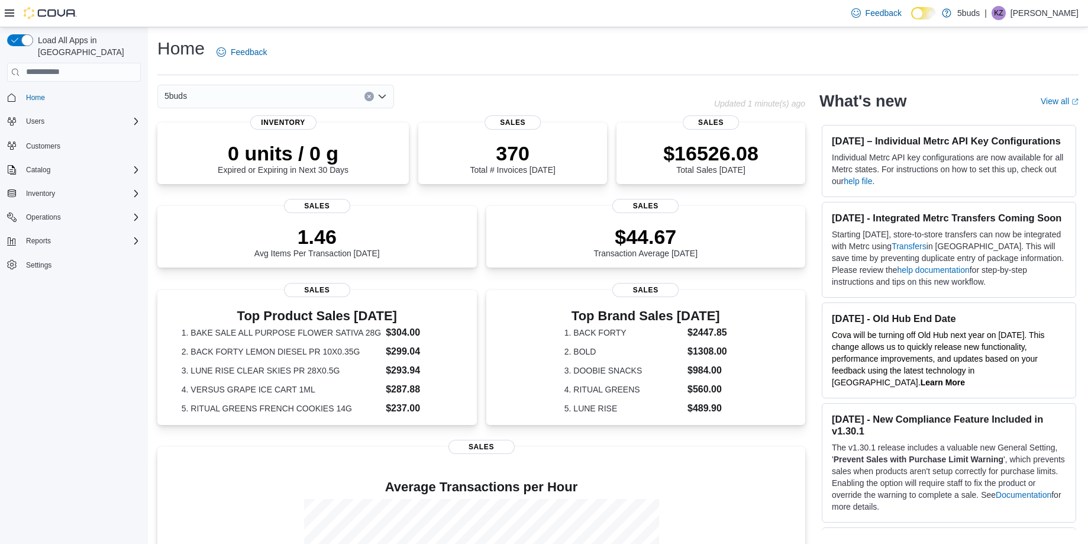
click at [189, 99] on div "5buds" at bounding box center [275, 97] width 237 height 24
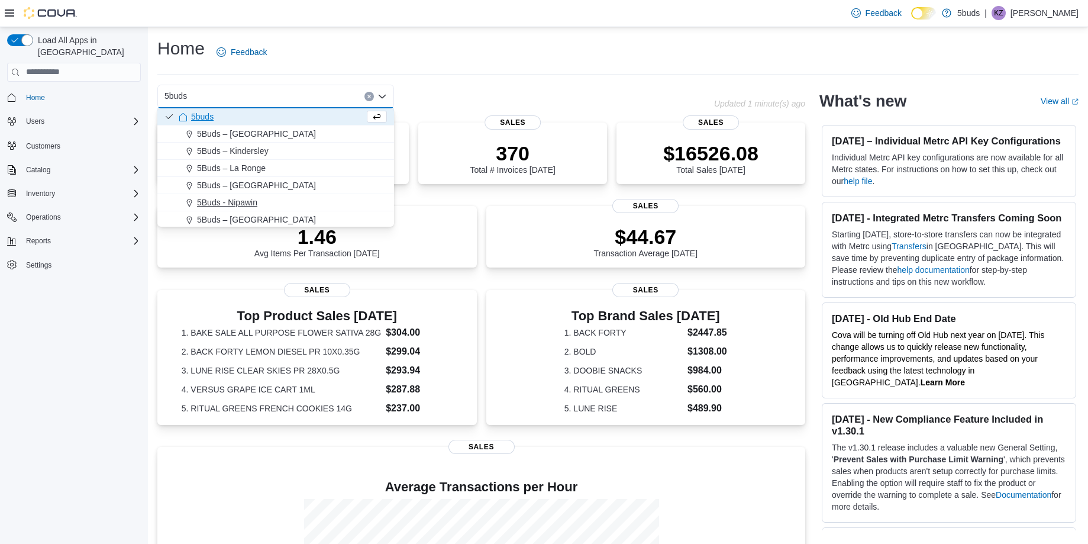
click at [226, 199] on span "5Buds - Nipawin" at bounding box center [227, 202] width 60 height 12
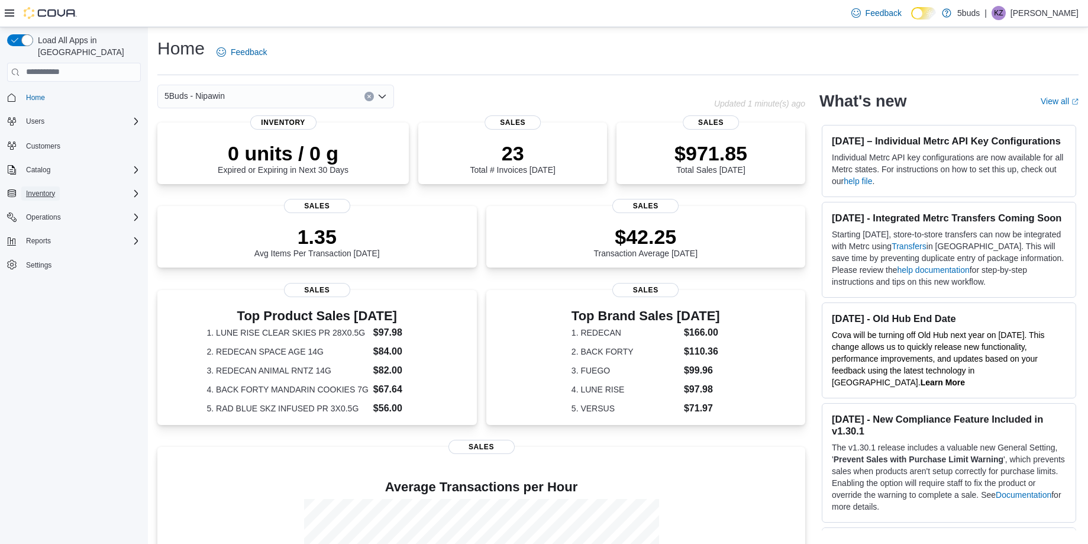
click at [34, 189] on span "Inventory" at bounding box center [40, 193] width 29 height 9
click at [50, 295] on span "Operations" at bounding box center [43, 299] width 35 height 9
click at [55, 312] on span "Cash Management" at bounding box center [51, 316] width 60 height 9
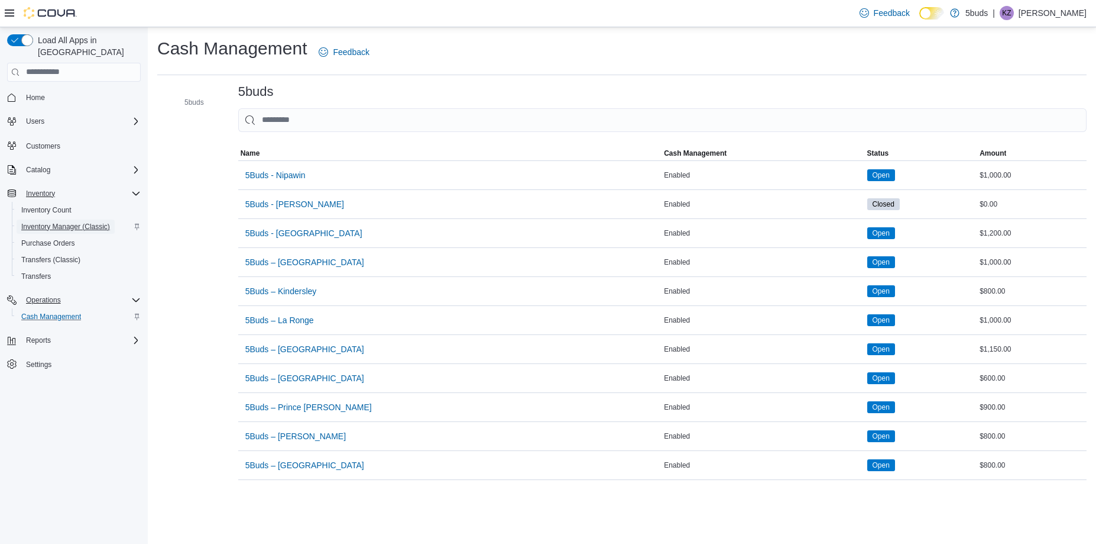
click at [42, 222] on span "Inventory Manager (Classic)" at bounding box center [65, 226] width 89 height 9
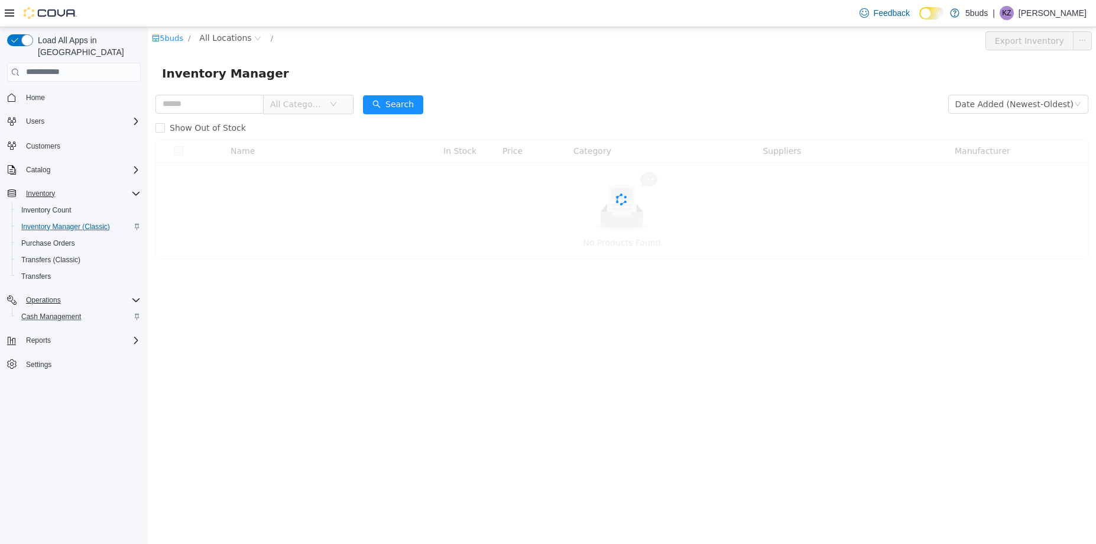
click at [310, 109] on span "All Categories" at bounding box center [297, 104] width 54 height 12
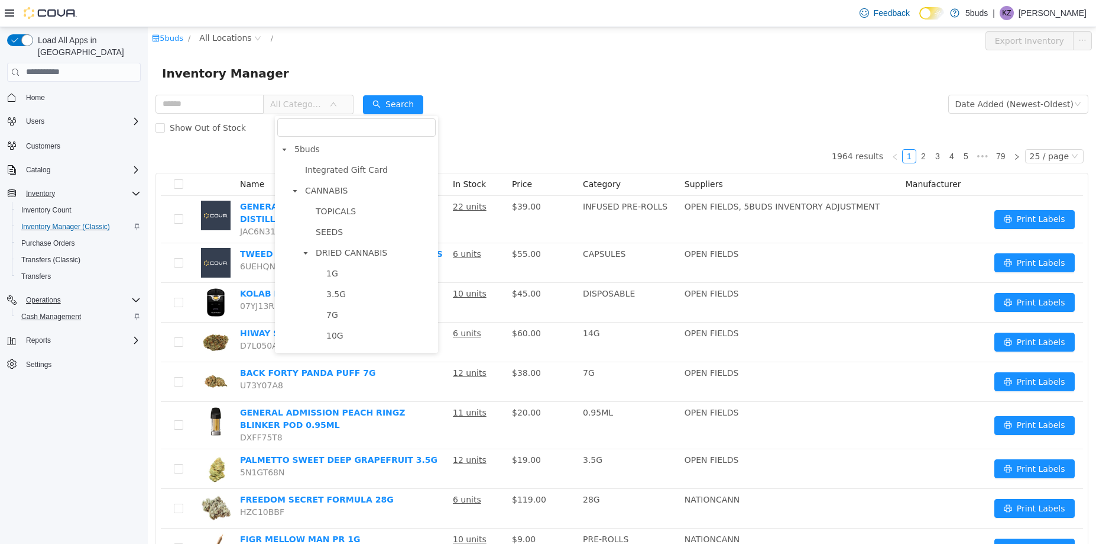
click at [520, 105] on form "All Categories Date Added (Newest-Oldest) Search Show Out of Stock" at bounding box center [622, 115] width 933 height 47
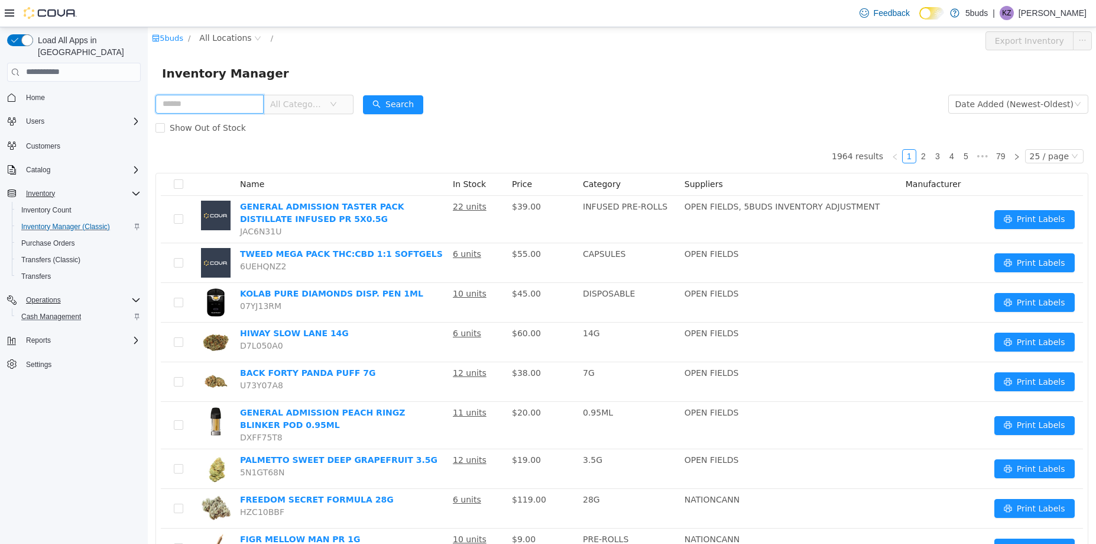
click at [197, 106] on input "text" at bounding box center [210, 103] width 108 height 19
type input "********"
click at [394, 108] on button "Search" at bounding box center [393, 104] width 60 height 19
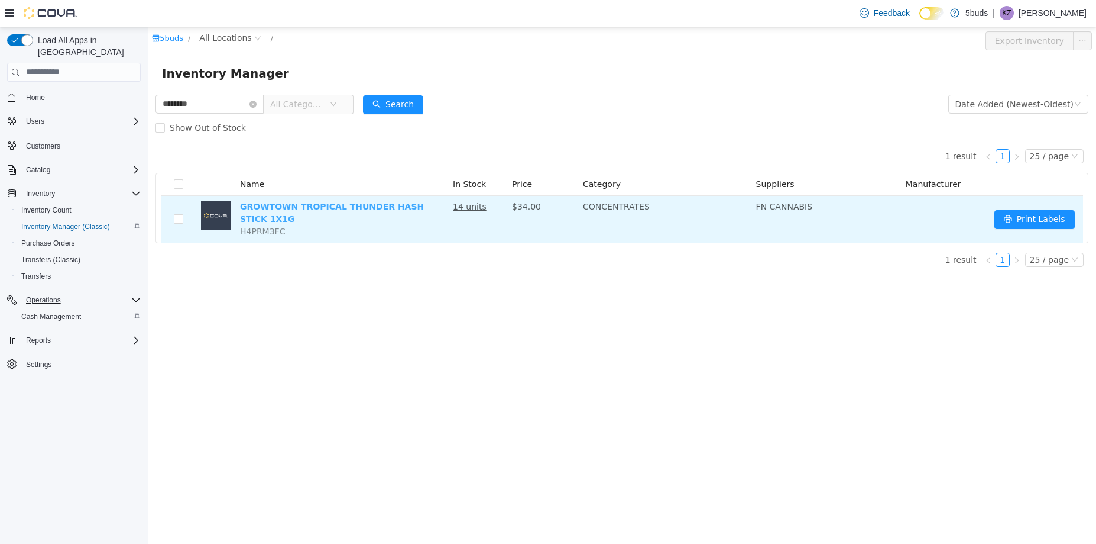
click at [338, 202] on link "GROWTOWN TROPICAL THUNDER HASH STICK 1X1G" at bounding box center [332, 212] width 184 height 22
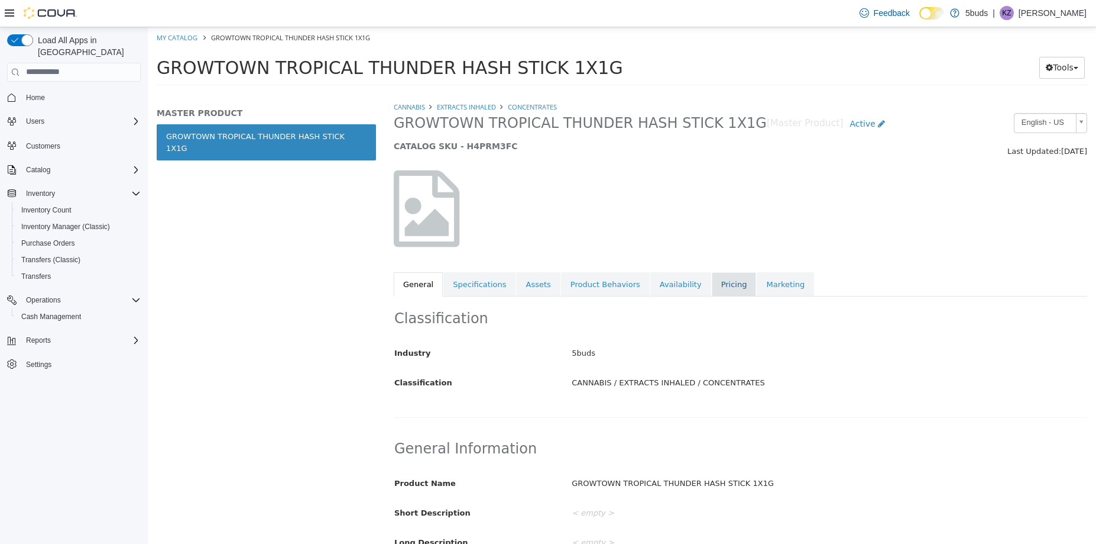
click at [712, 290] on link "Pricing" at bounding box center [734, 283] width 45 height 25
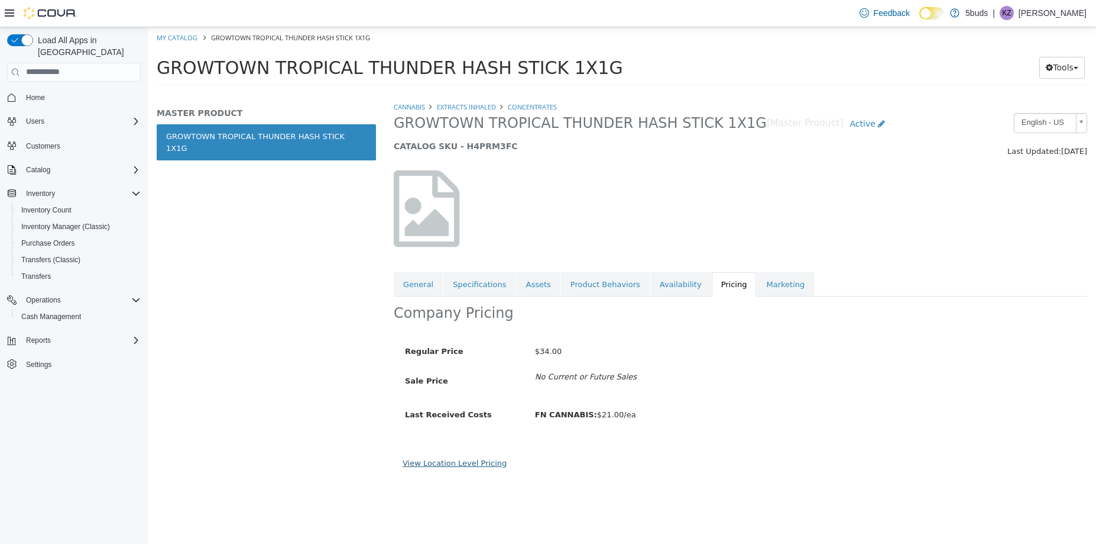
click at [459, 461] on link "View Location Level Pricing" at bounding box center [455, 462] width 104 height 9
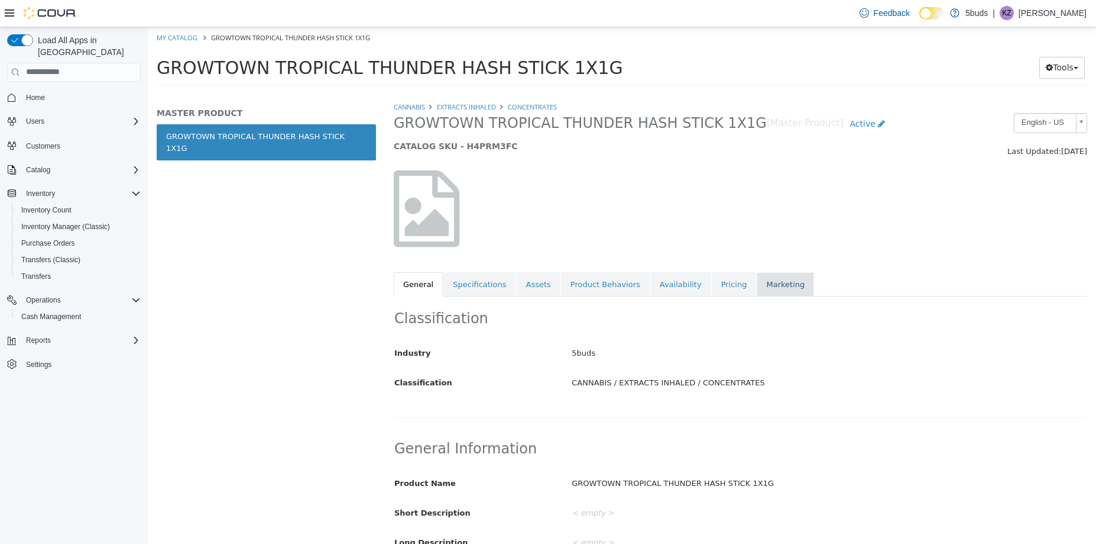
click at [757, 283] on link "Marketing" at bounding box center [785, 283] width 57 height 25
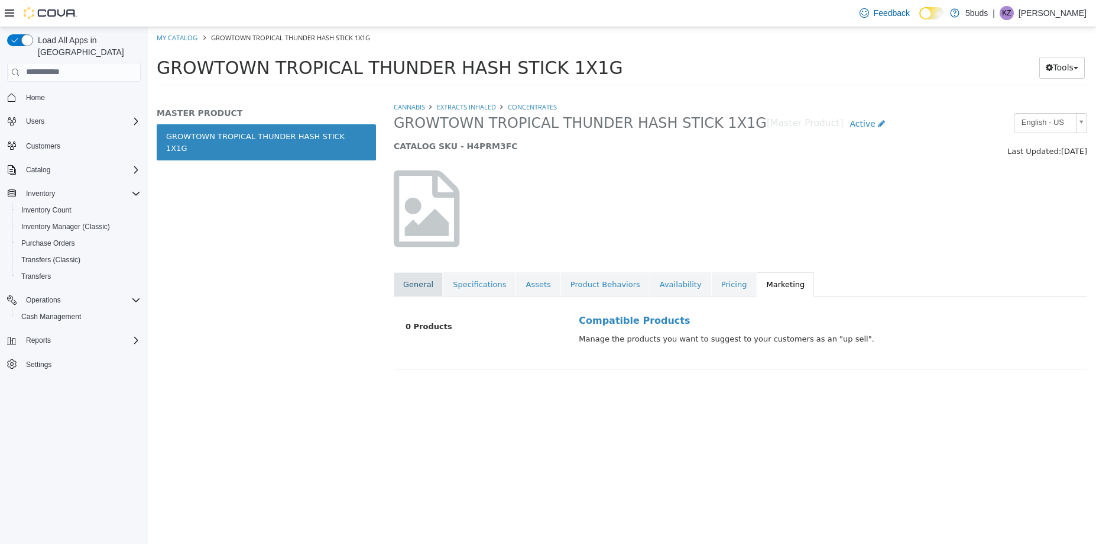
click at [412, 290] on link "General" at bounding box center [418, 283] width 49 height 25
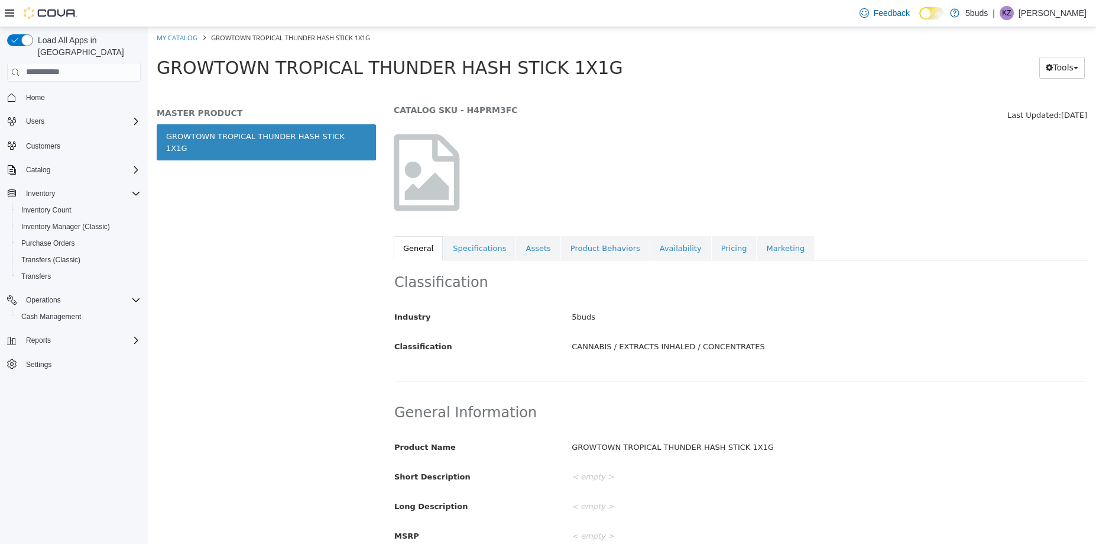
scroll to position [177, 0]
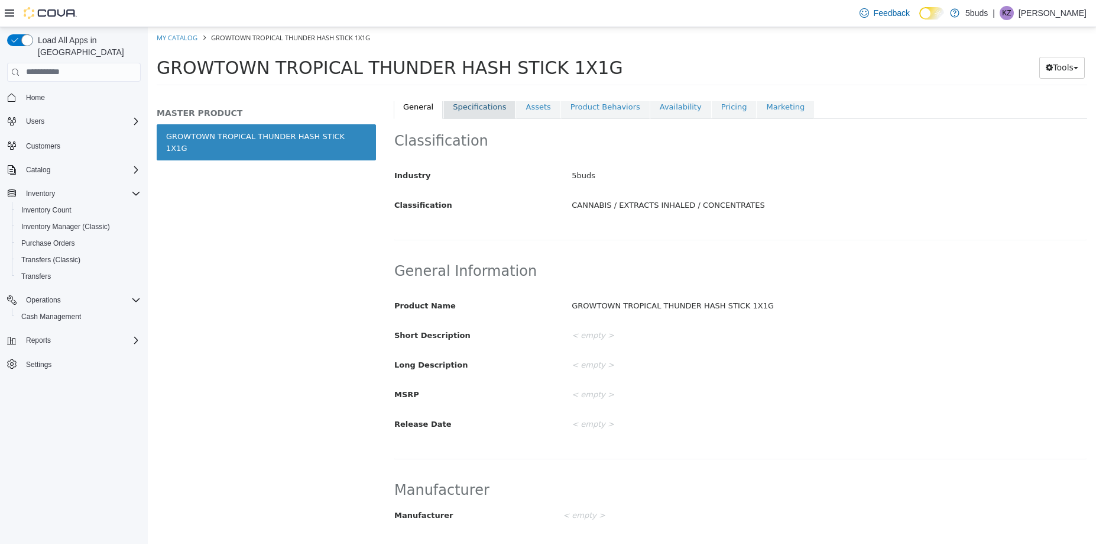
click at [480, 112] on link "Specifications" at bounding box center [480, 106] width 72 height 25
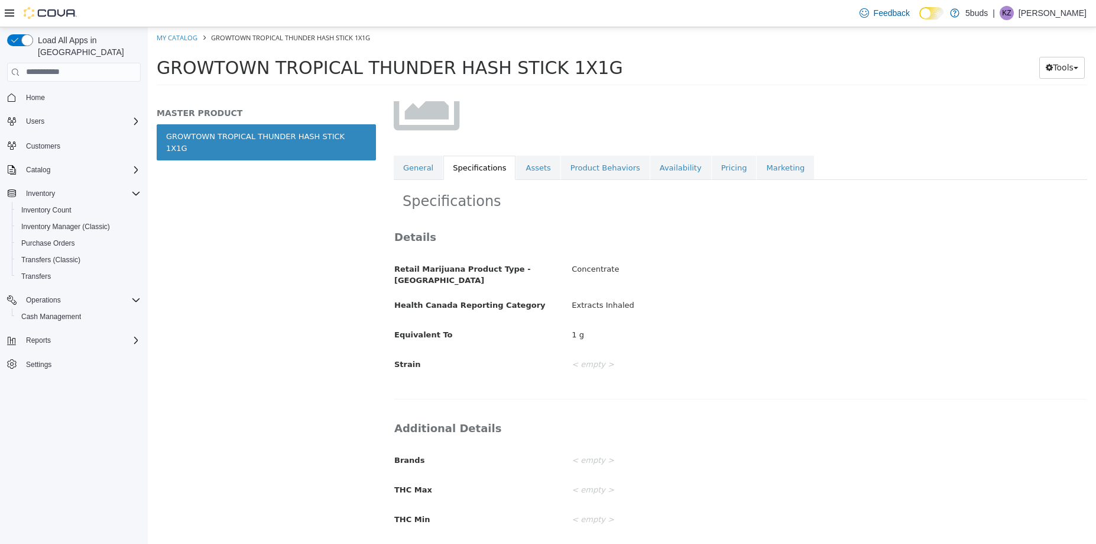
scroll to position [11, 0]
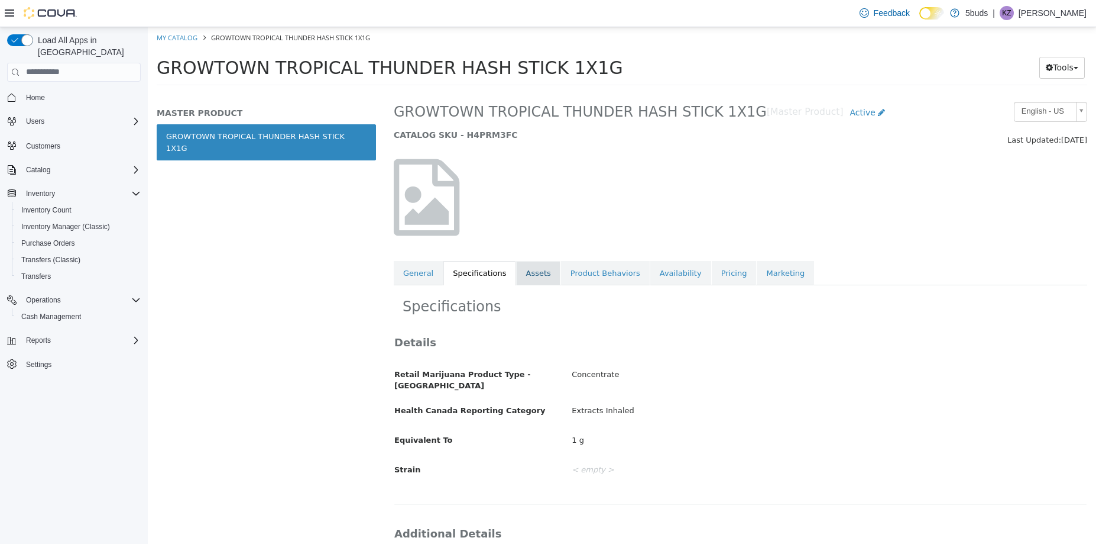
click at [516, 274] on link "Assets" at bounding box center [538, 272] width 44 height 25
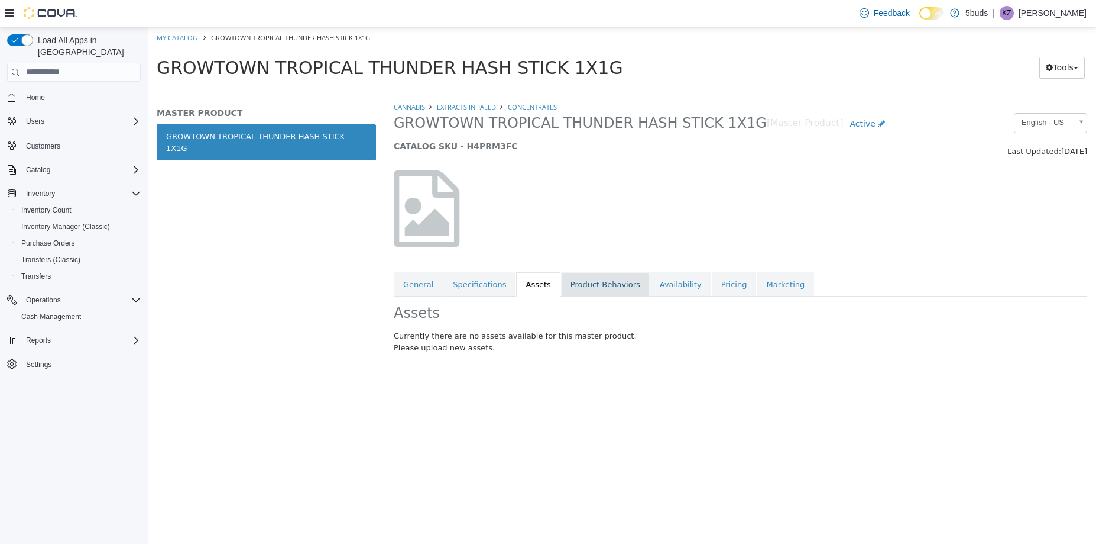
click at [561, 279] on link "Product Behaviors" at bounding box center [605, 283] width 89 height 25
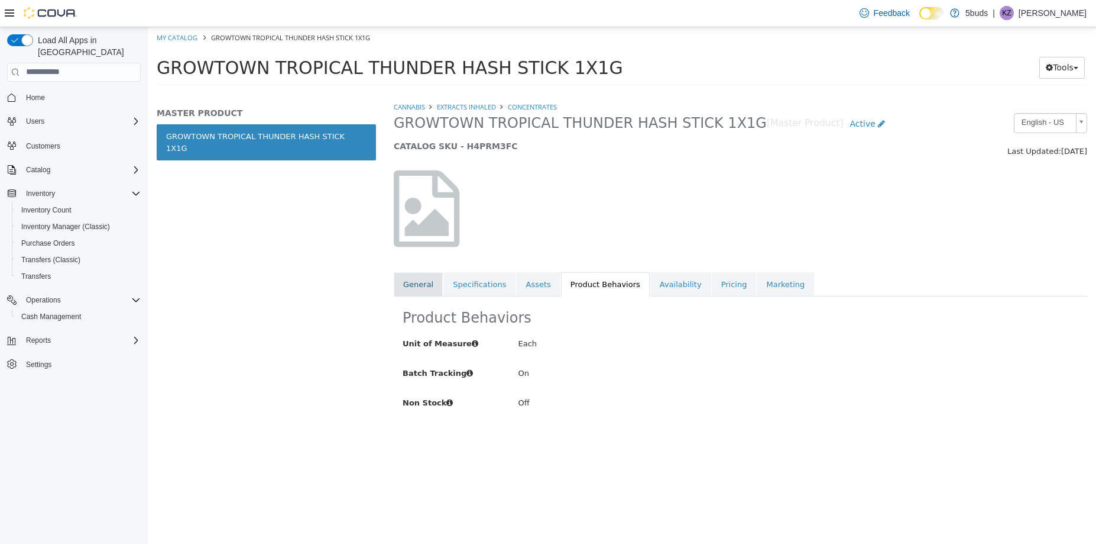
click at [416, 281] on link "General" at bounding box center [418, 283] width 49 height 25
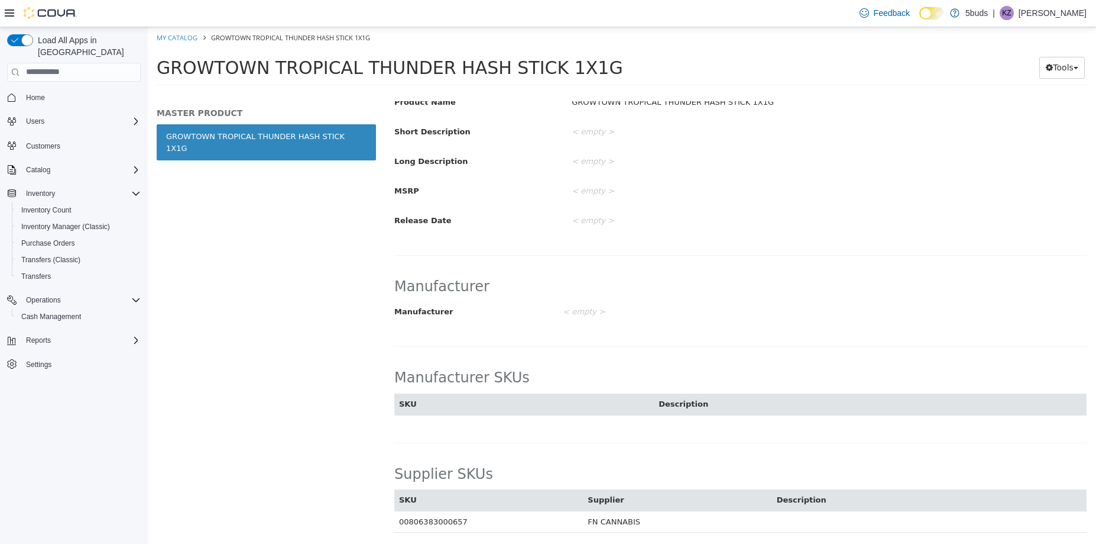
scroll to position [591, 0]
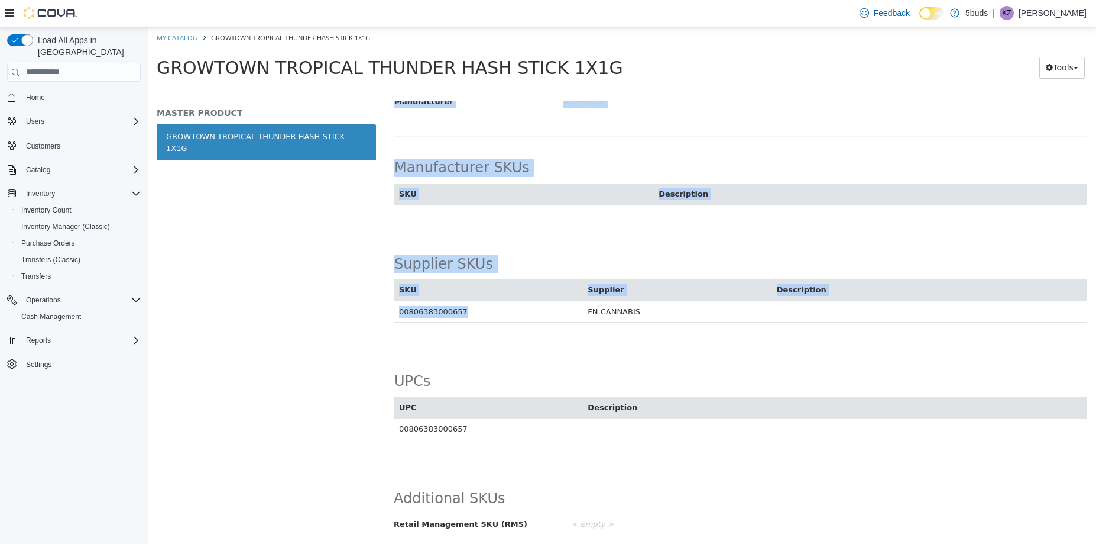
drag, startPoint x: 455, startPoint y: 310, endPoint x: 389, endPoint y: 309, distance: 66.2
click at [389, 309] on div "CANNABIS EXTRACTS INHALED CONCENTRATES GROWTOWN TROPICAL THUNDER HASH STICK 1X1…" at bounding box center [740, 322] width 711 height 442
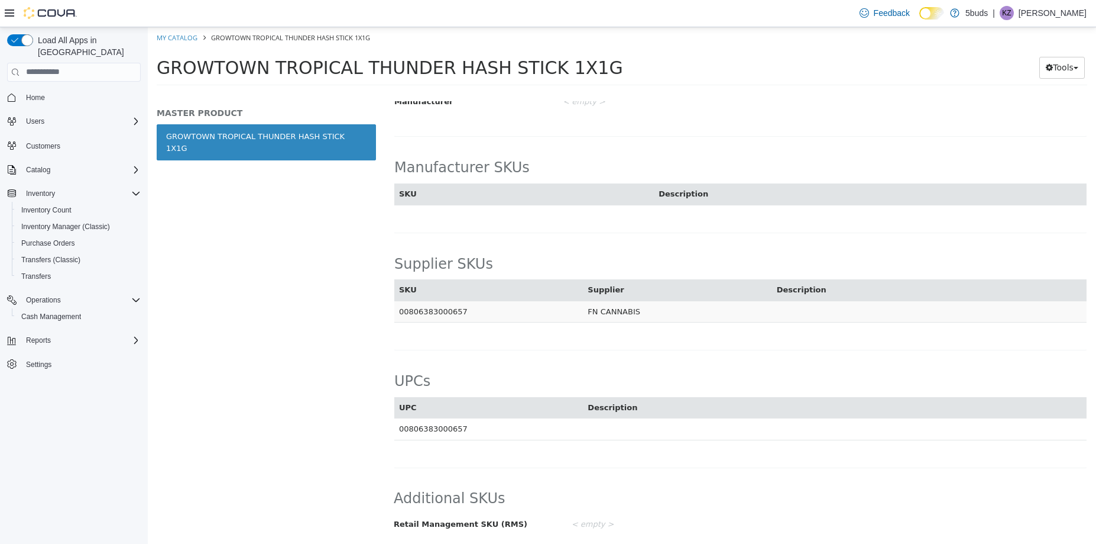
drag, startPoint x: 389, startPoint y: 309, endPoint x: 457, endPoint y: 308, distance: 68.0
click at [457, 308] on td "00806383000657" at bounding box center [488, 311] width 189 height 22
drag, startPoint x: 457, startPoint y: 310, endPoint x: 399, endPoint y: 315, distance: 58.7
click at [399, 315] on td "00806383000657" at bounding box center [488, 311] width 189 height 22
copy td "00806383000657"
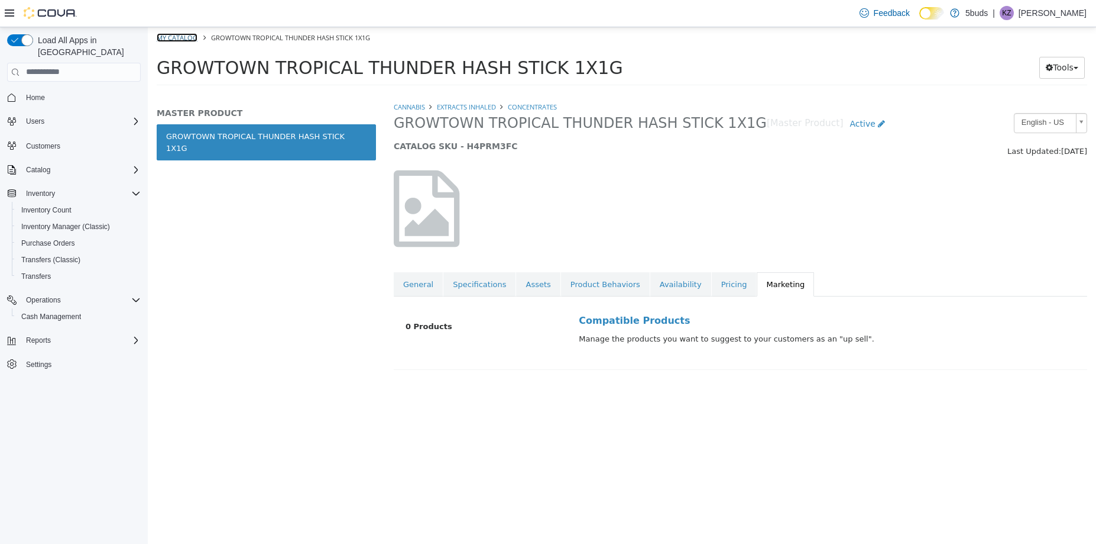
click at [183, 35] on link "My Catalog" at bounding box center [177, 37] width 41 height 9
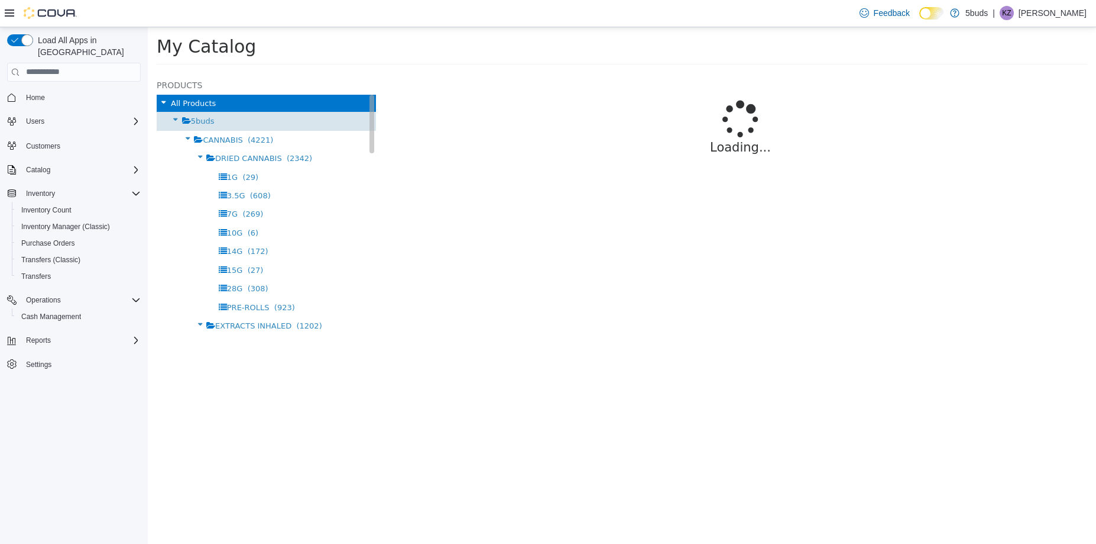
select select "**********"
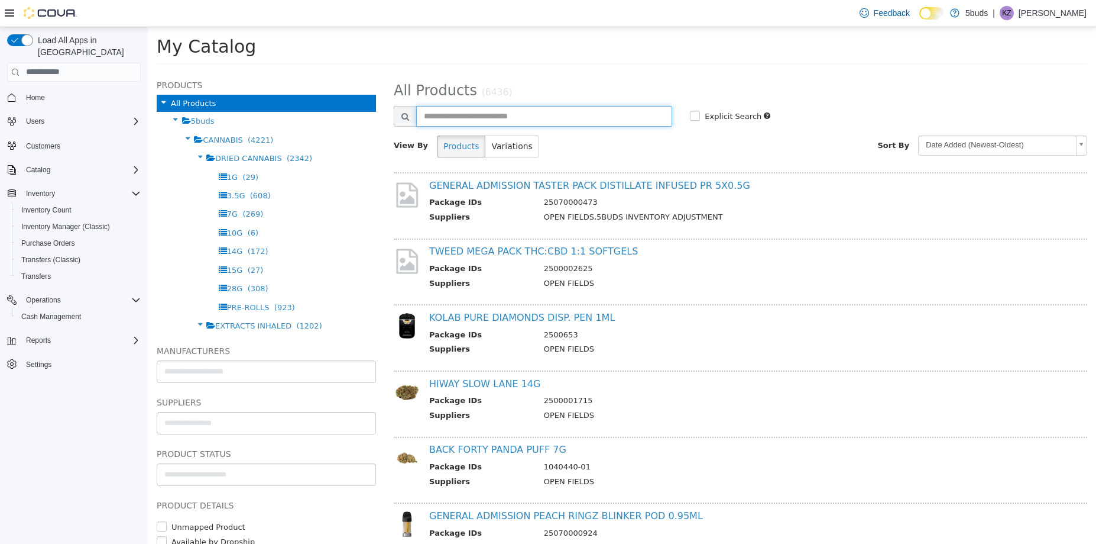
click at [499, 121] on input "text" at bounding box center [544, 115] width 256 height 21
type input "******"
select select "**********"
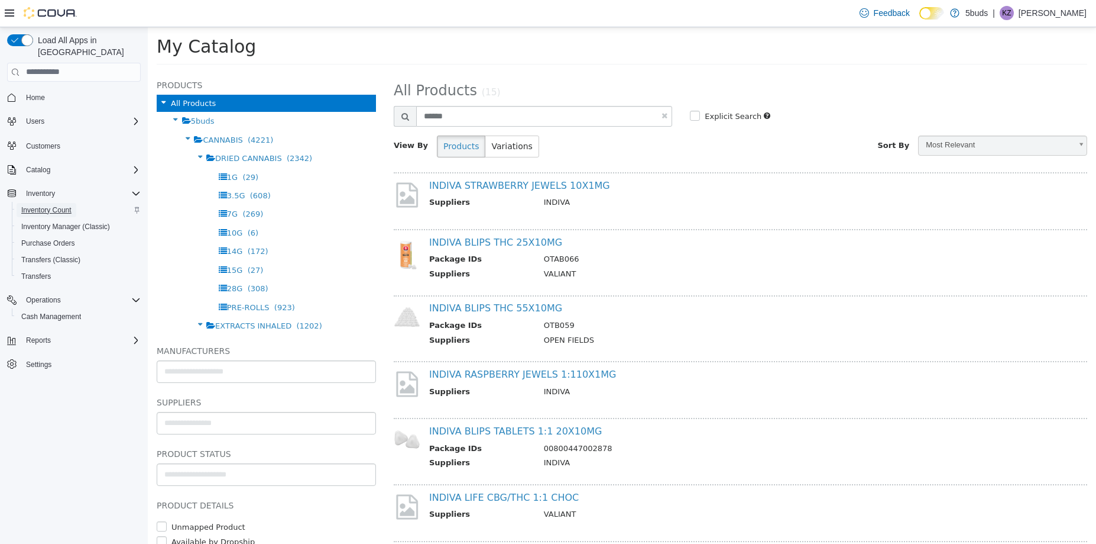
click at [40, 205] on span "Inventory Count" at bounding box center [46, 209] width 50 height 9
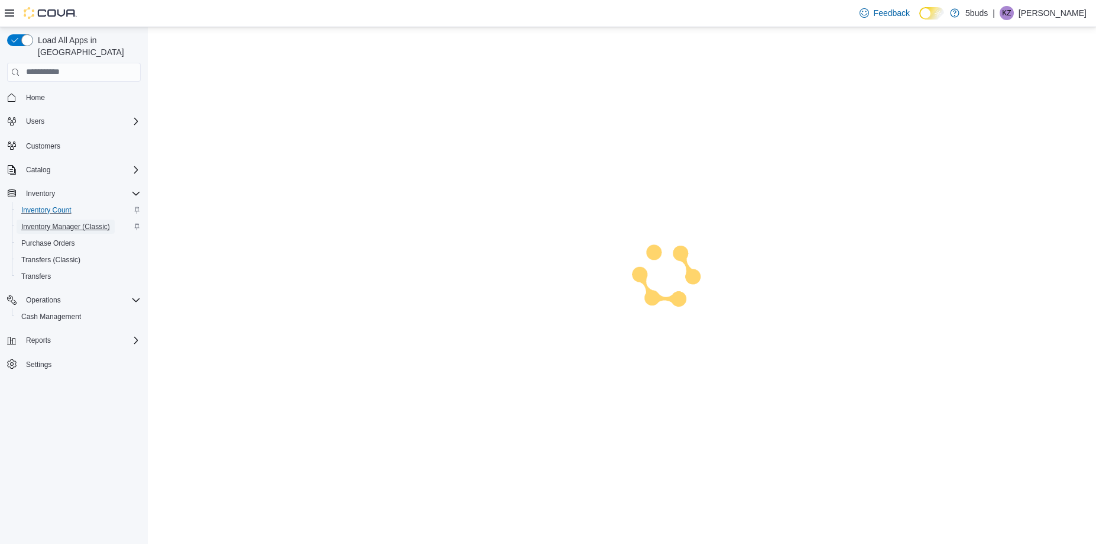
click at [43, 219] on span "Inventory Manager (Classic)" at bounding box center [65, 226] width 89 height 14
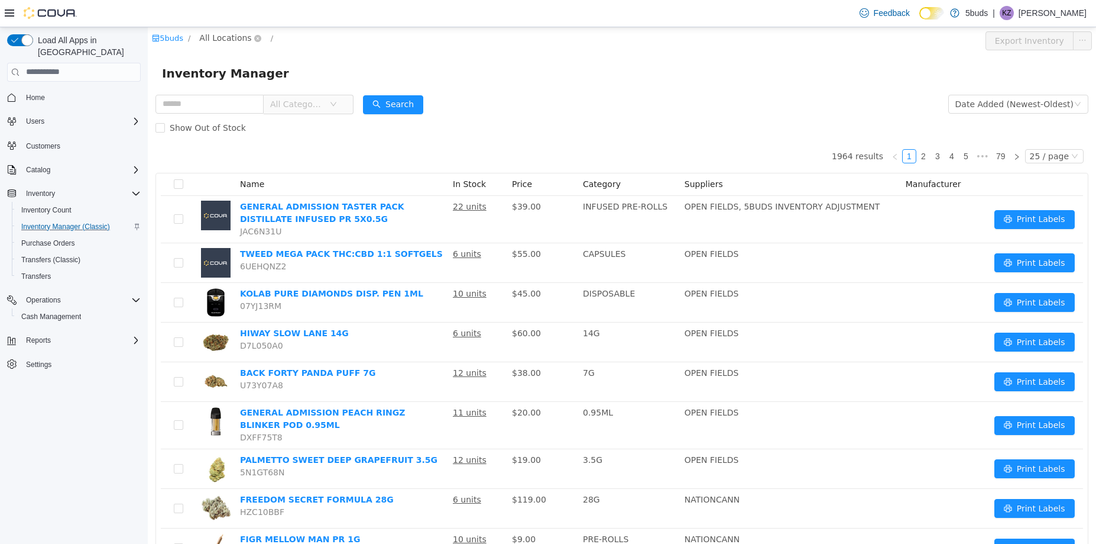
click at [245, 40] on span "All Locations" at bounding box center [225, 37] width 52 height 13
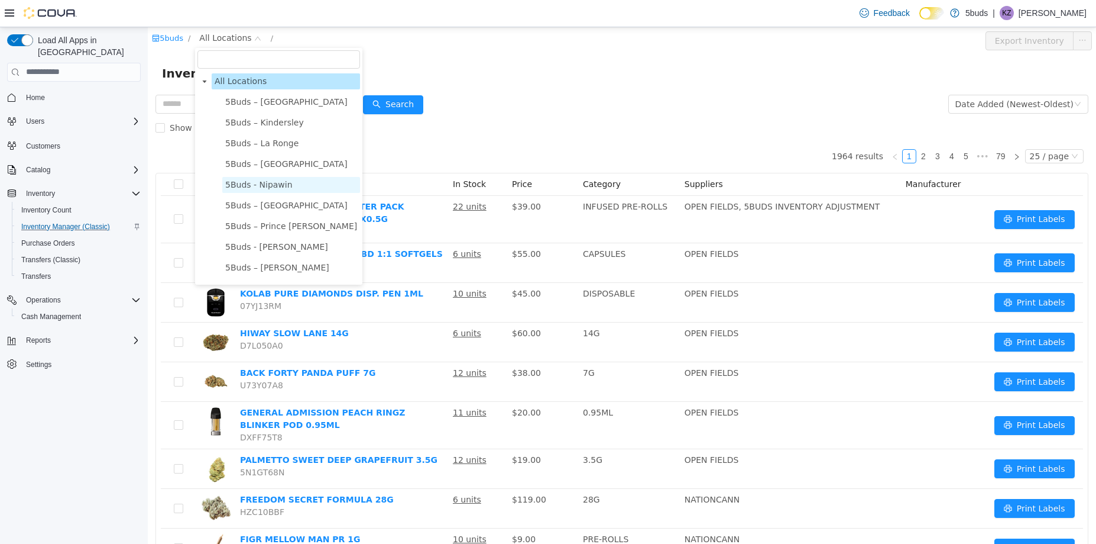
click at [257, 189] on span "5Buds - Nipawin" at bounding box center [258, 183] width 67 height 9
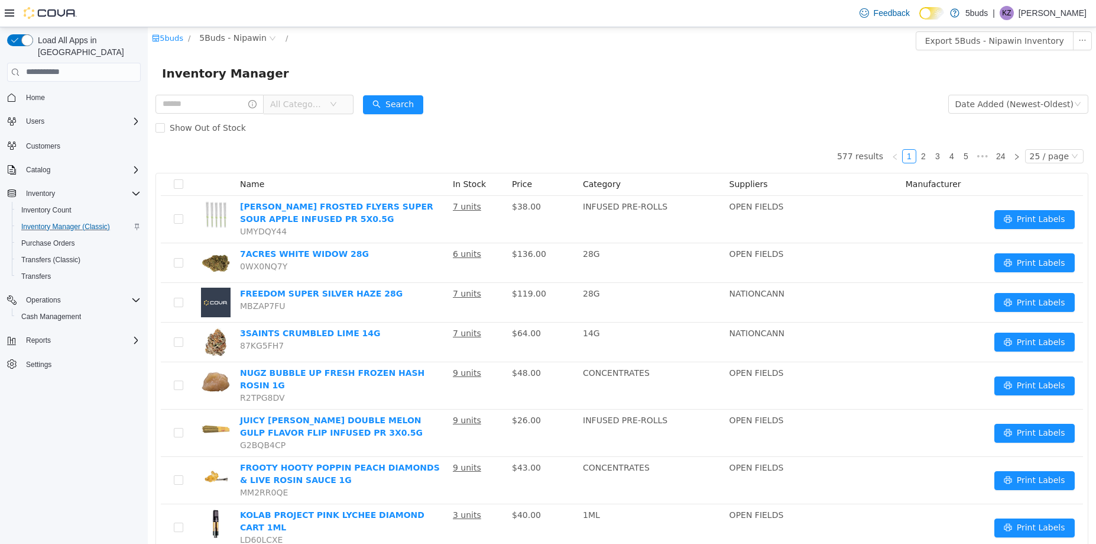
click at [302, 105] on span "All Categories" at bounding box center [297, 104] width 54 height 12
type input "*****"
click at [383, 100] on button "Search" at bounding box center [393, 104] width 60 height 19
click at [318, 100] on span "All Categories" at bounding box center [297, 104] width 54 height 12
type input "*****"
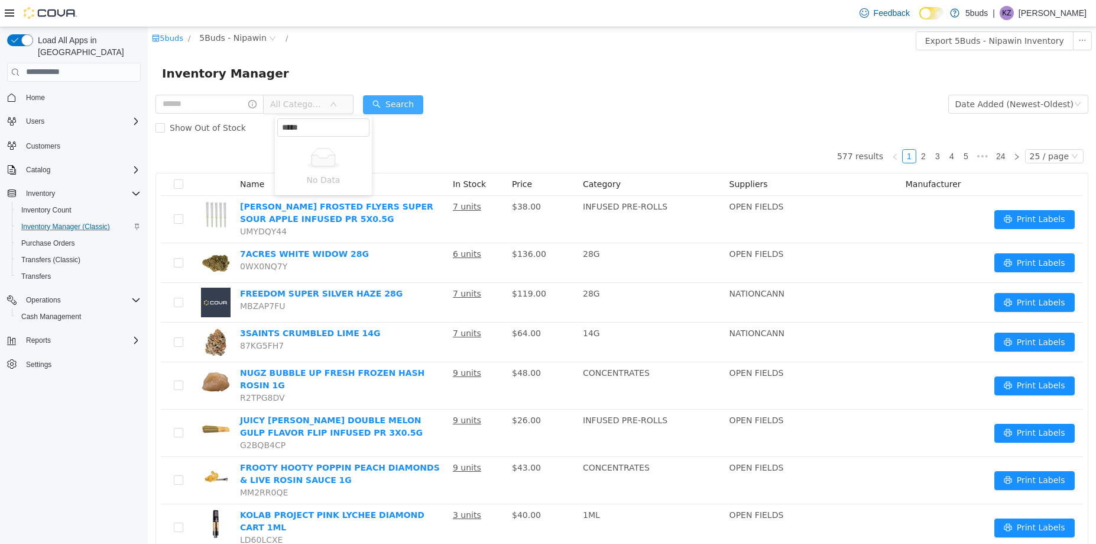
click at [407, 104] on button "Search" at bounding box center [393, 104] width 60 height 19
click at [297, 104] on span "All Categories" at bounding box center [297, 104] width 54 height 12
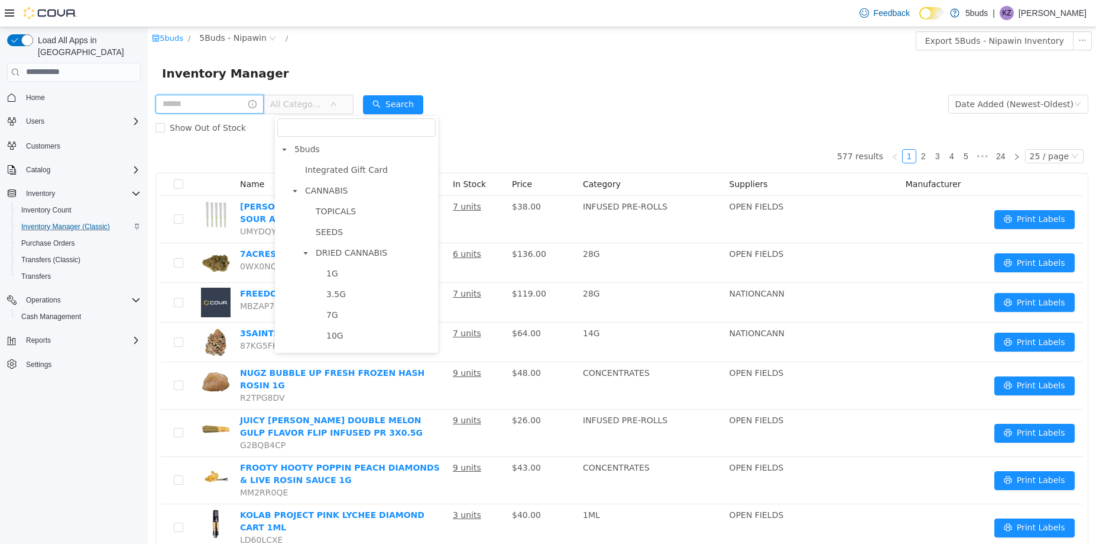
click at [185, 112] on input "text" at bounding box center [210, 103] width 108 height 19
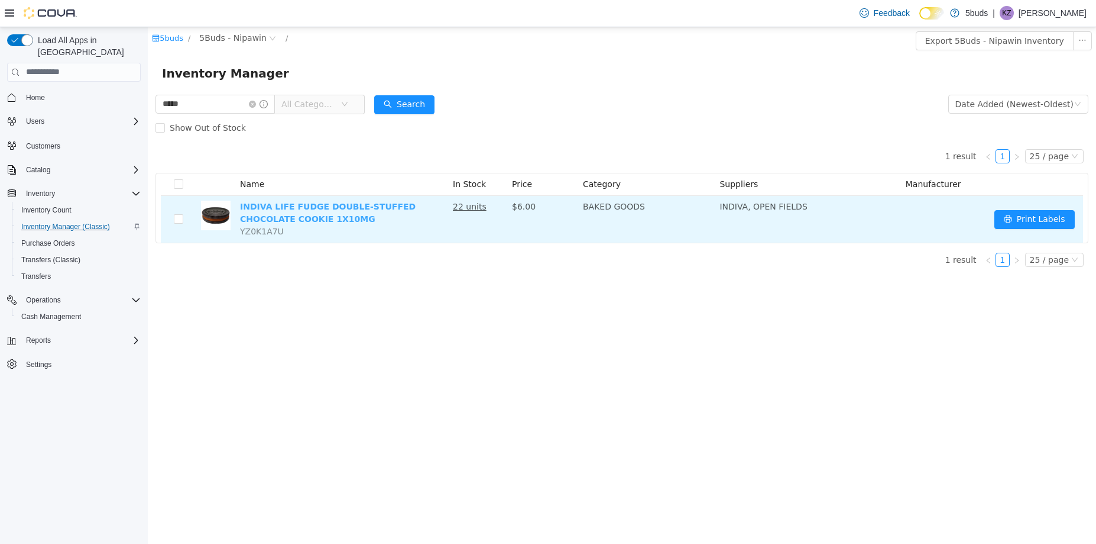
click at [268, 203] on link "INDIVA LIFE FUDGE DOUBLE-STUFFED CHOCOLATE COOKIE 1X10MG" at bounding box center [328, 212] width 176 height 22
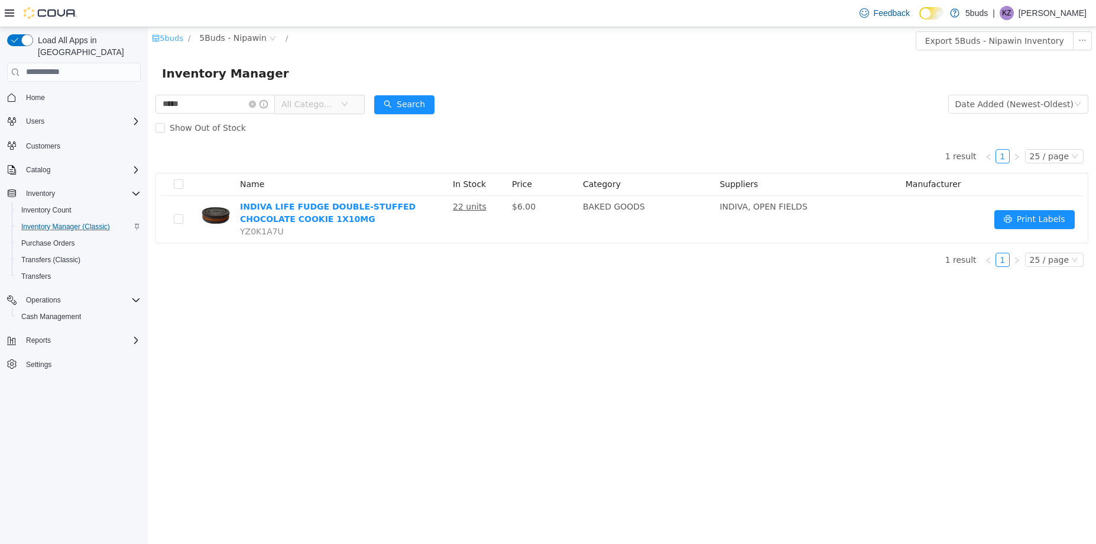
click at [161, 36] on link "5buds" at bounding box center [167, 37] width 31 height 9
drag, startPoint x: 207, startPoint y: 106, endPoint x: 128, endPoint y: 106, distance: 78.7
click at [148, 106] on html "5buds / All Locations / Export Inventory Inventory Manager ***** All Categories…" at bounding box center [622, 285] width 949 height 516
type input "*****"
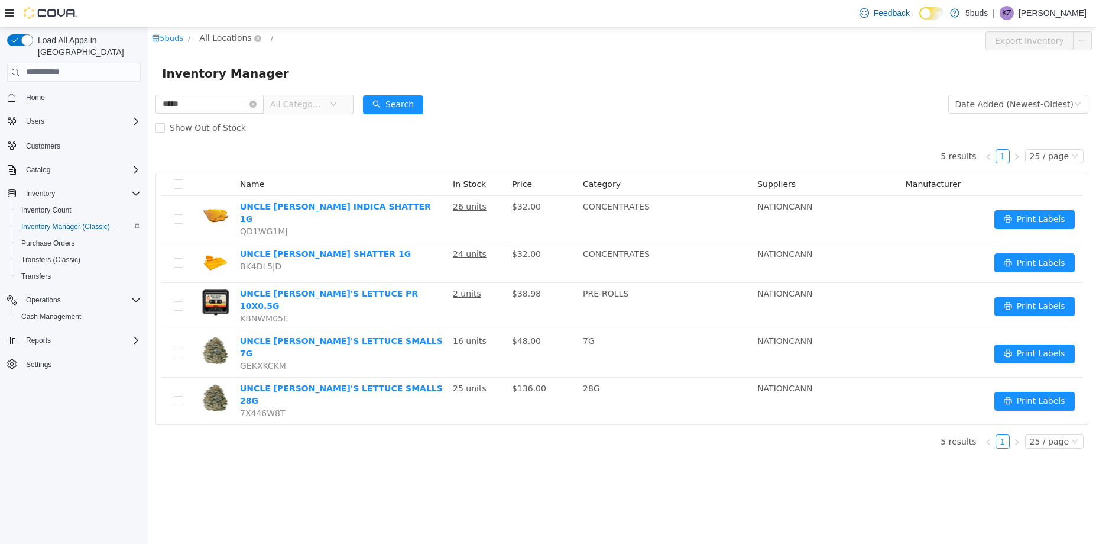
click at [240, 37] on span "All Locations" at bounding box center [225, 37] width 52 height 13
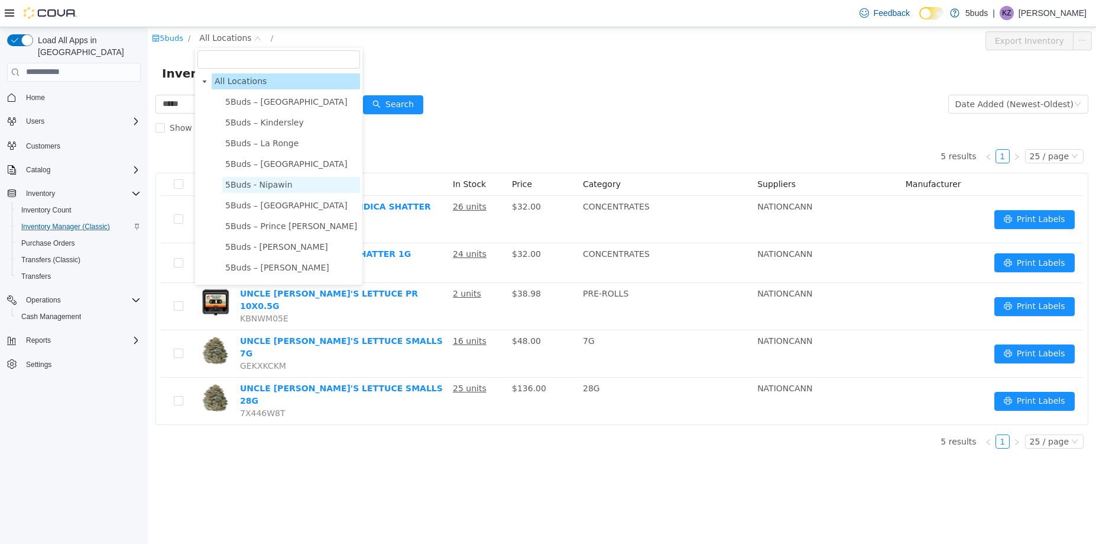
click at [242, 180] on span "5Buds - Nipawin" at bounding box center [258, 183] width 67 height 9
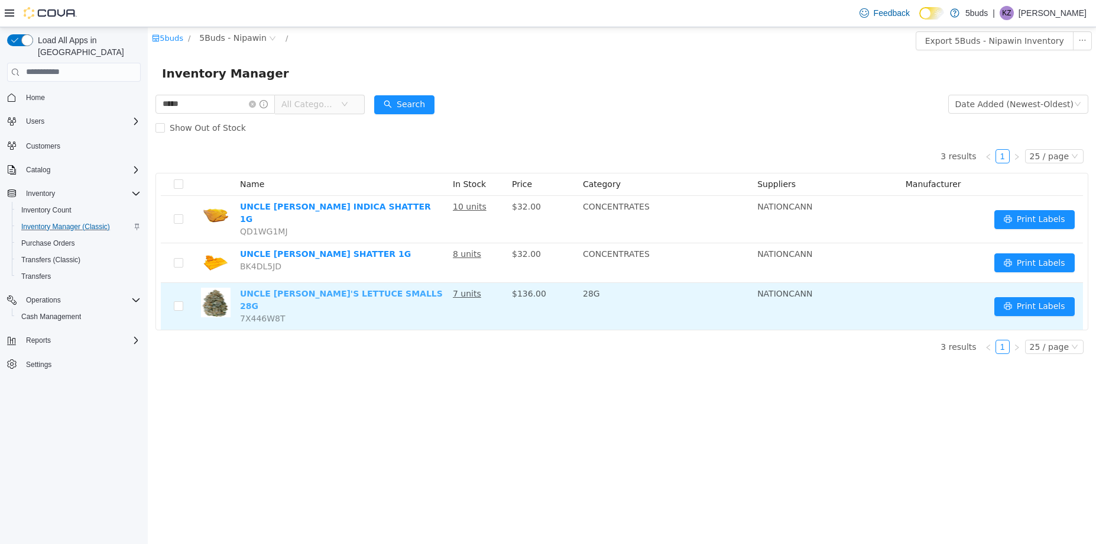
click at [300, 288] on link "UNCLE [PERSON_NAME]'S LETTUCE SMALLS 28G" at bounding box center [341, 299] width 203 height 22
click at [286, 288] on link "UNCLE BOB DEVIL'S LETTUCE SMALLS 28G" at bounding box center [341, 299] width 203 height 22
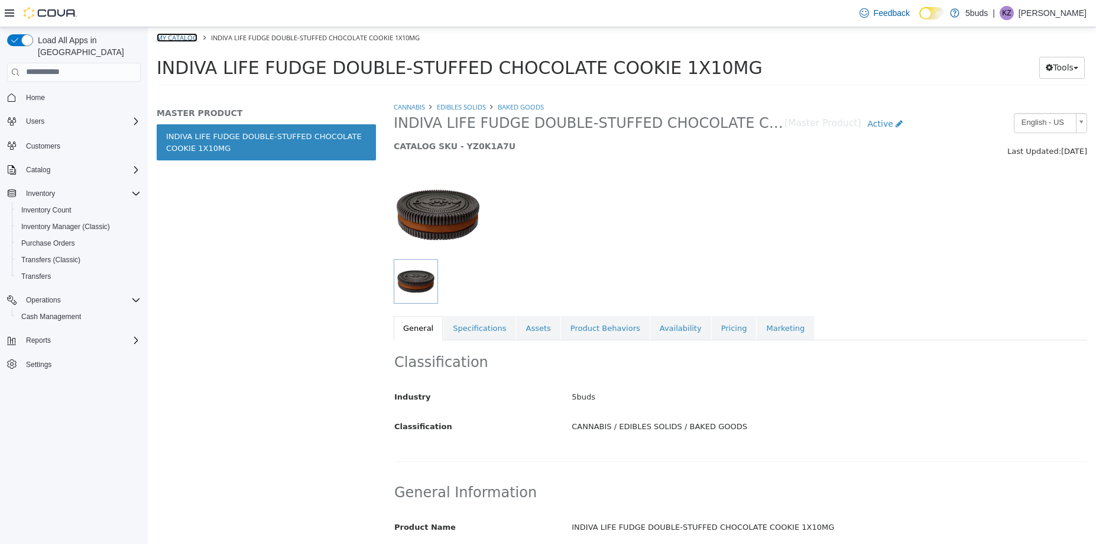
click at [186, 38] on link "My Catalog" at bounding box center [177, 37] width 41 height 9
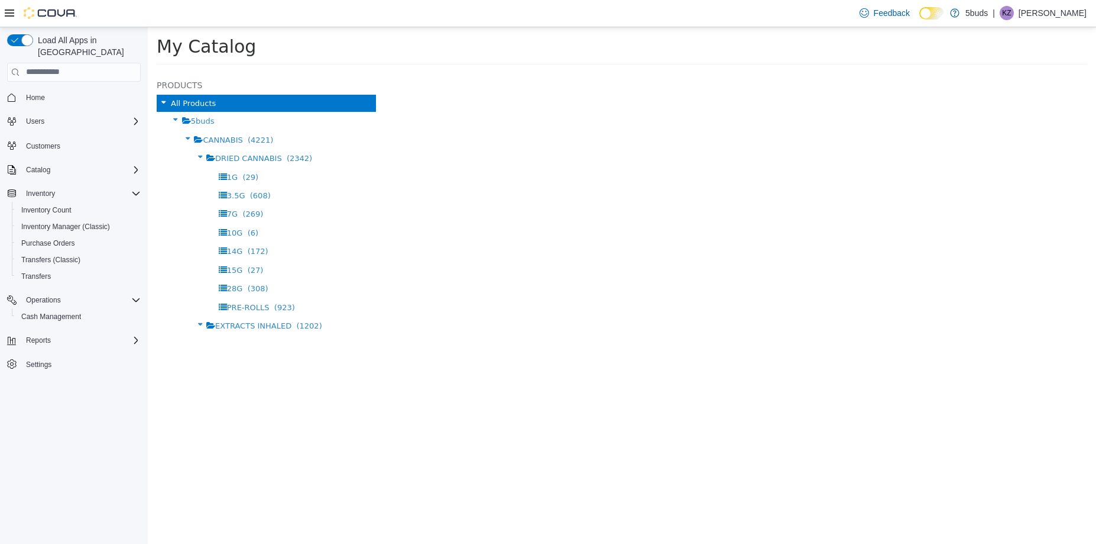
select select "**********"
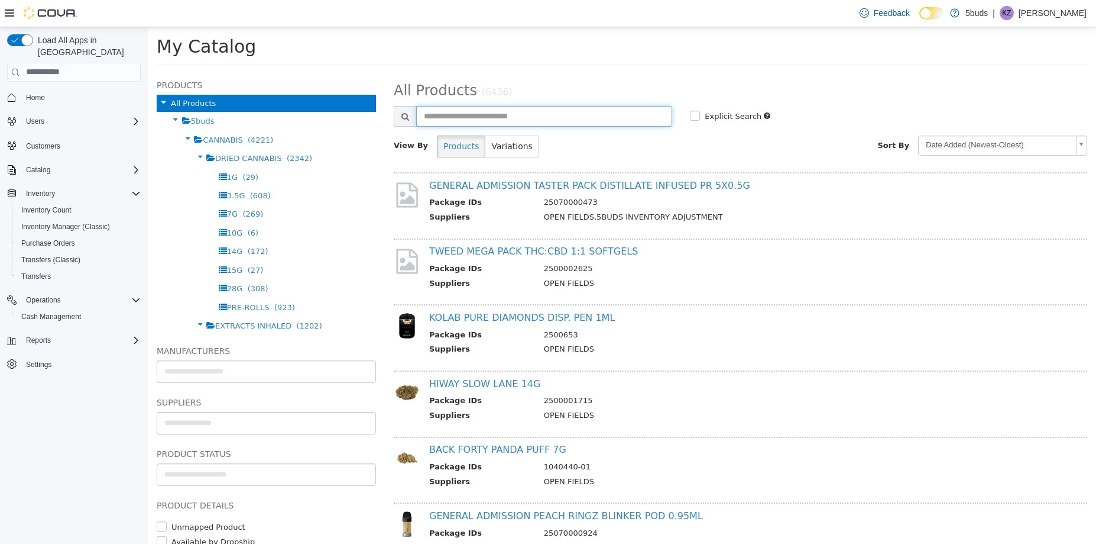
click at [449, 112] on input "text" at bounding box center [544, 115] width 256 height 21
type input "******"
select select "**********"
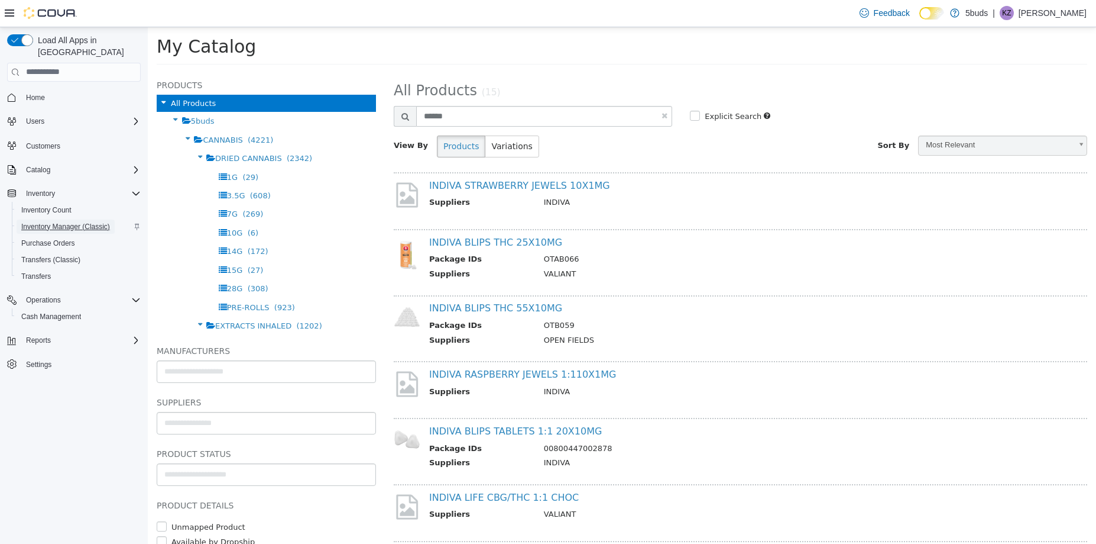
click at [53, 222] on span "Inventory Manager (Classic)" at bounding box center [65, 226] width 89 height 9
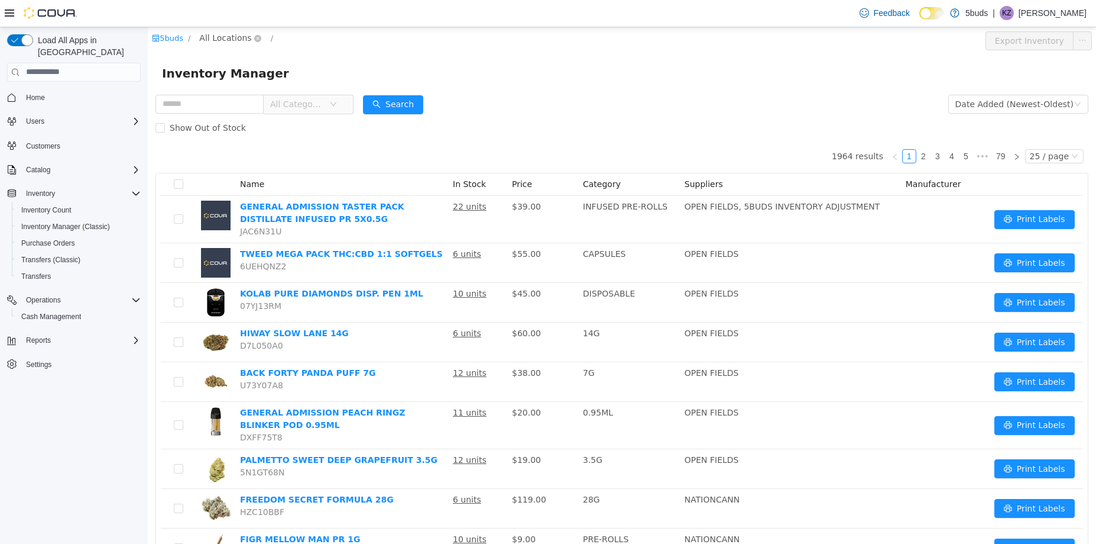
click at [224, 37] on span "All Locations" at bounding box center [225, 37] width 52 height 13
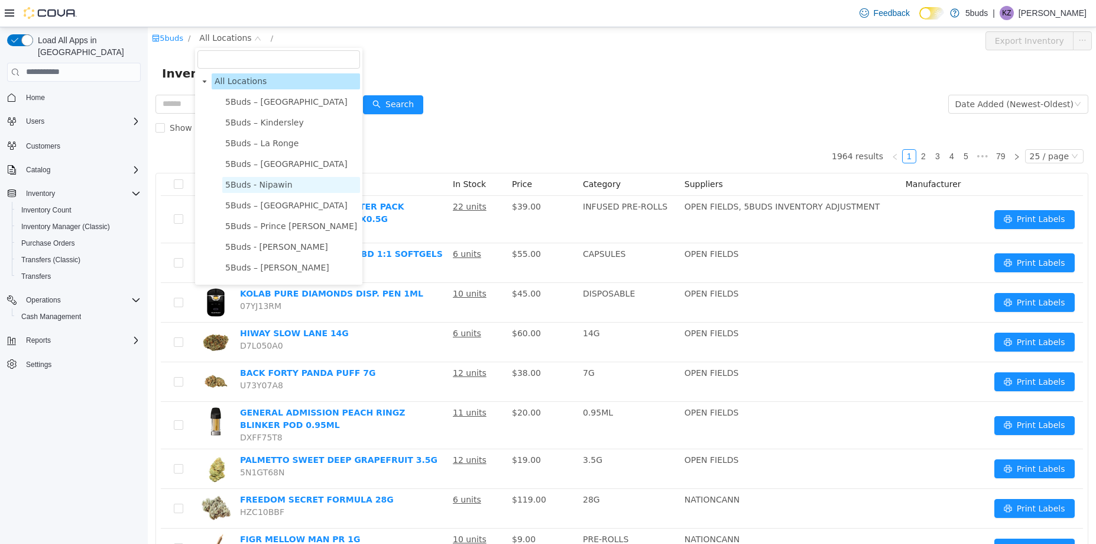
click at [255, 186] on span "5Buds - Nipawin" at bounding box center [258, 183] width 67 height 9
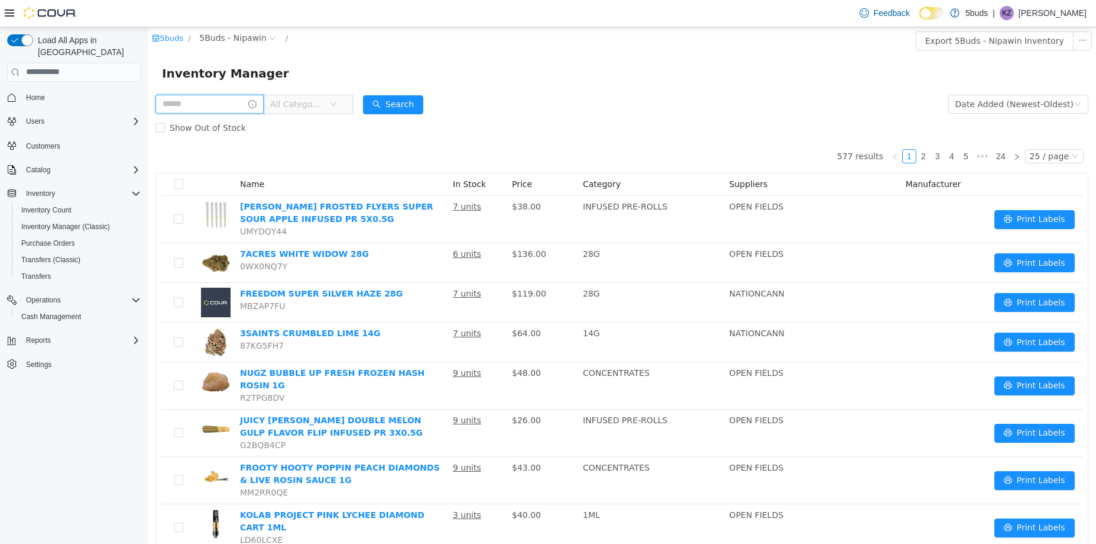
click at [225, 108] on input "text" at bounding box center [210, 103] width 108 height 19
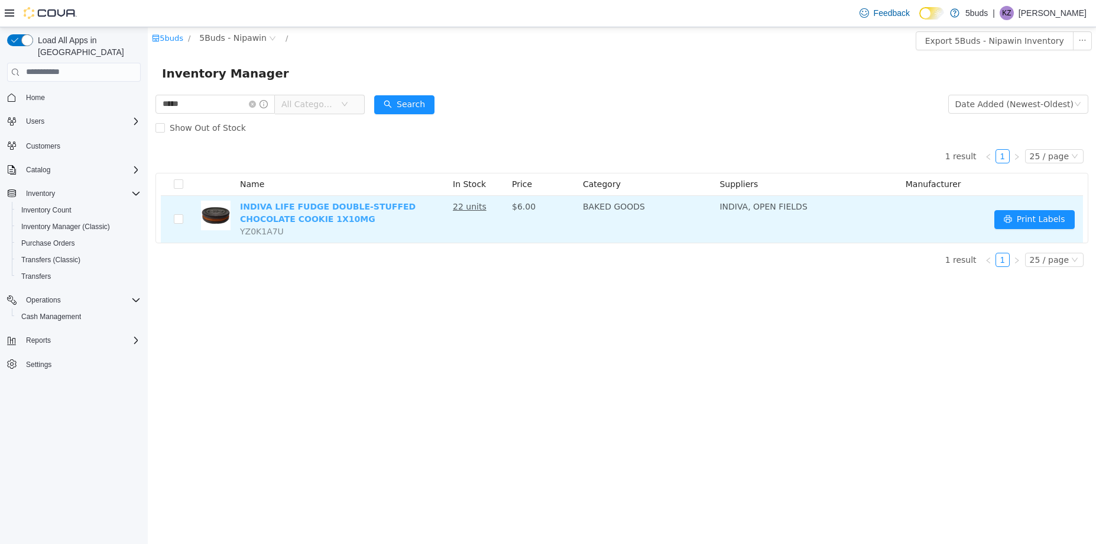
click at [273, 208] on link "INDIVA LIFE FUDGE DOUBLE-STUFFED CHOCOLATE COOKIE 1X10MG" at bounding box center [328, 212] width 176 height 22
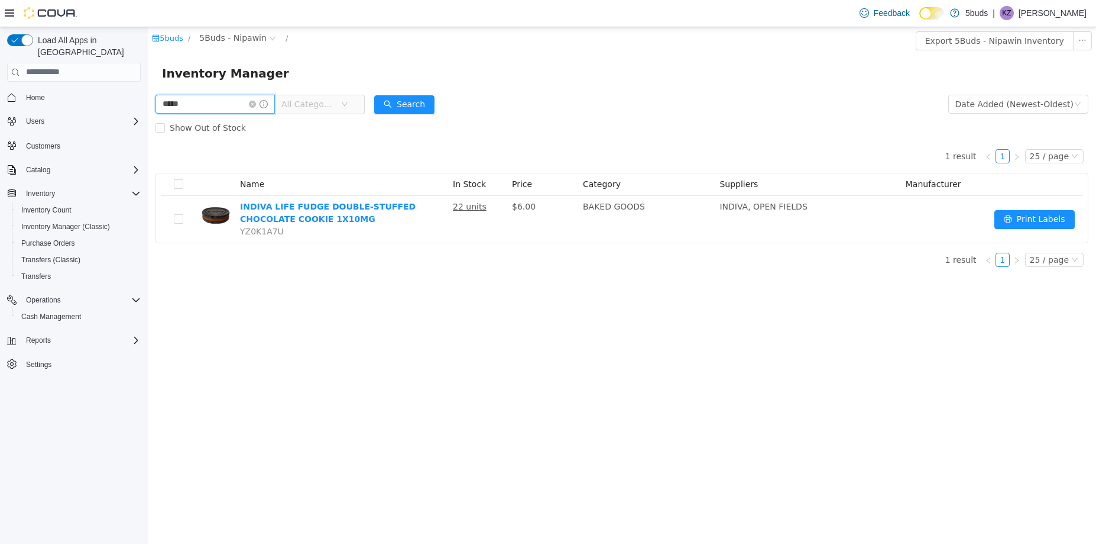
drag, startPoint x: 196, startPoint y: 106, endPoint x: 151, endPoint y: 108, distance: 44.4
click at [151, 108] on div "***** All Categories Date Added (Newest-Oldest) Search Show Out of Stock 1 resu…" at bounding box center [622, 184] width 949 height 184
type input "*****"
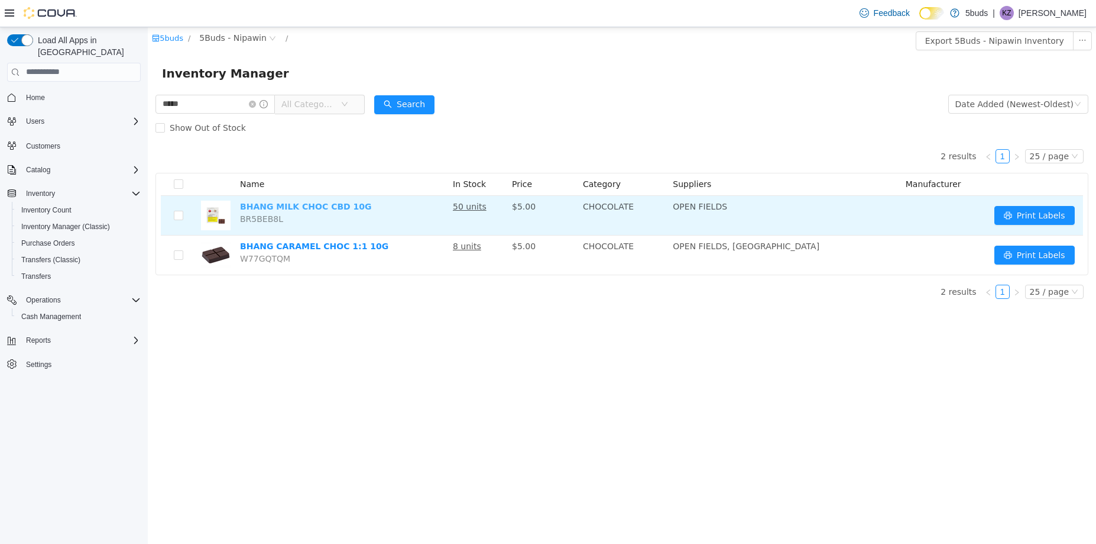
click at [328, 207] on link "BHANG MILK CHOC CBD 10G" at bounding box center [306, 205] width 132 height 9
click at [266, 222] on span "BR5BEB8L" at bounding box center [261, 218] width 43 height 9
click at [300, 209] on link "BHANG MILK CHOC CBD 10G" at bounding box center [306, 205] width 132 height 9
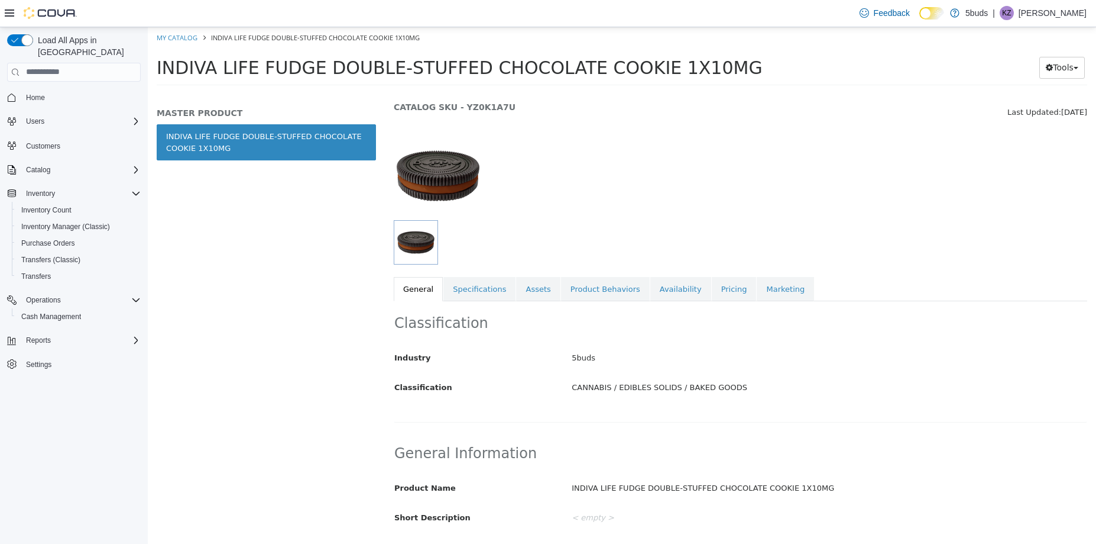
scroll to position [59, 0]
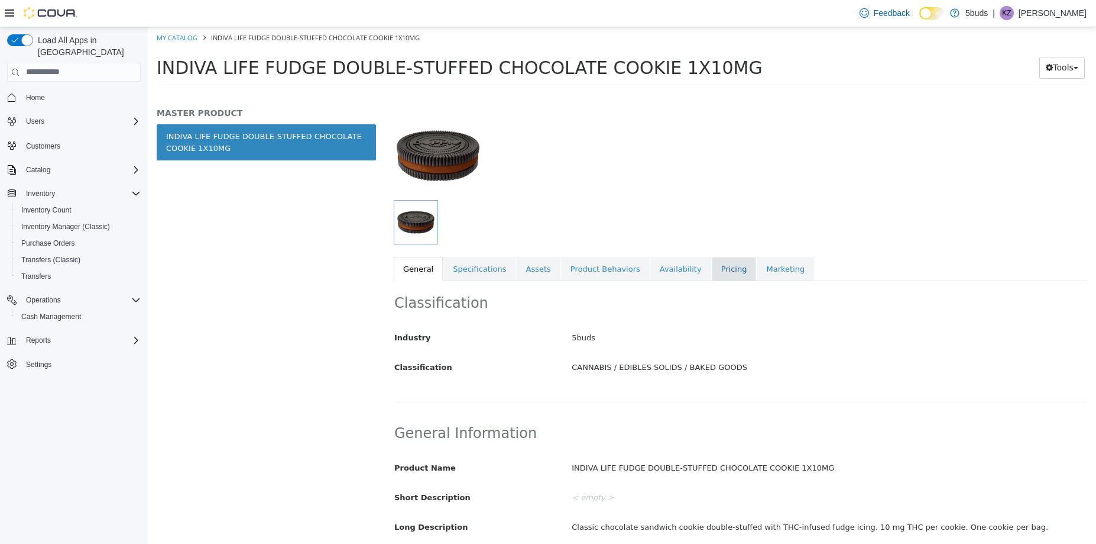
click at [712, 272] on link "Pricing" at bounding box center [734, 268] width 45 height 25
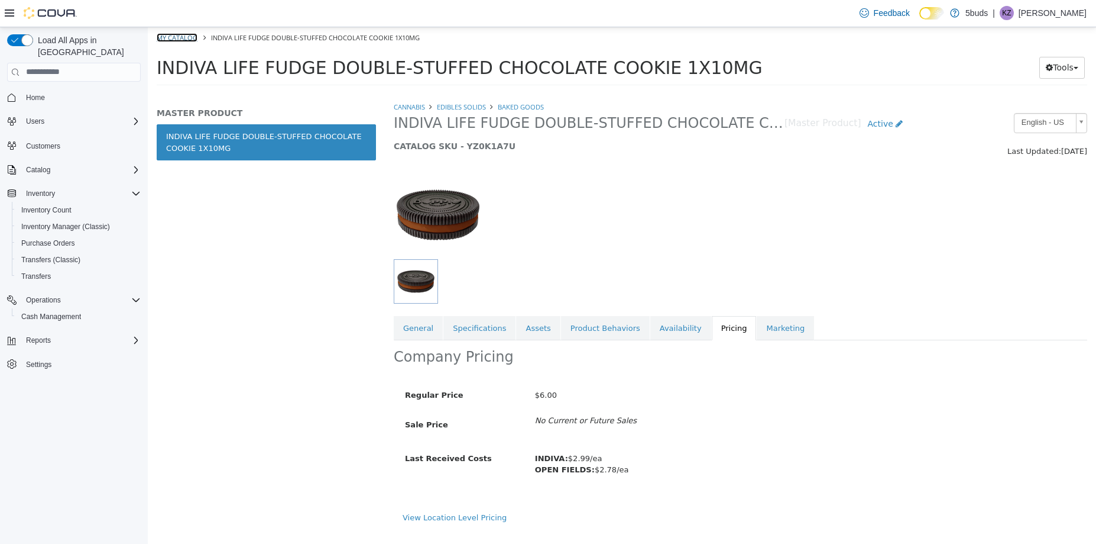
click at [179, 39] on link "My Catalog" at bounding box center [177, 37] width 41 height 9
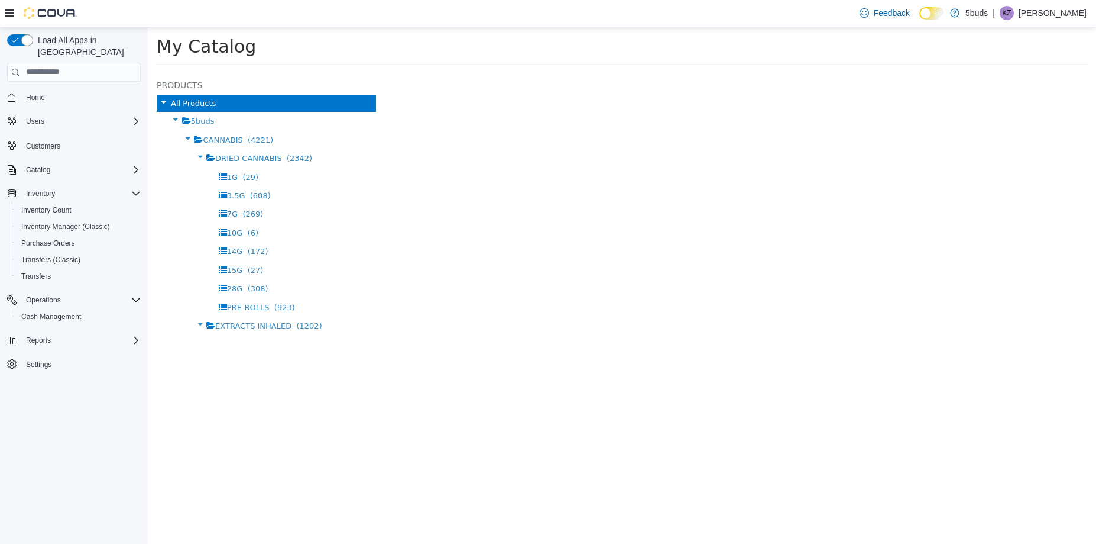
select select "**********"
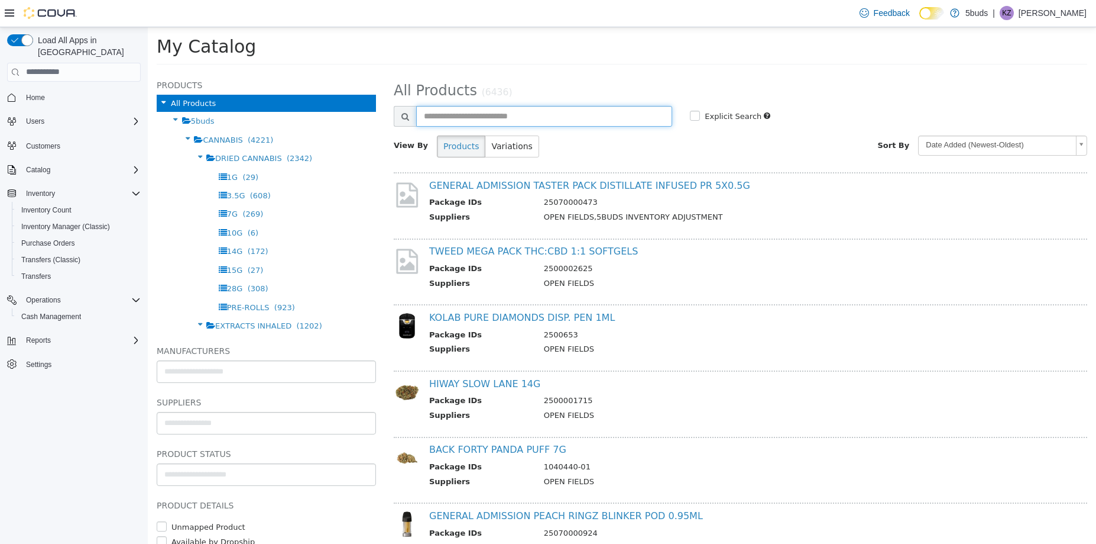
click at [455, 119] on input "text" at bounding box center [544, 115] width 256 height 21
type input "*****"
select select "**********"
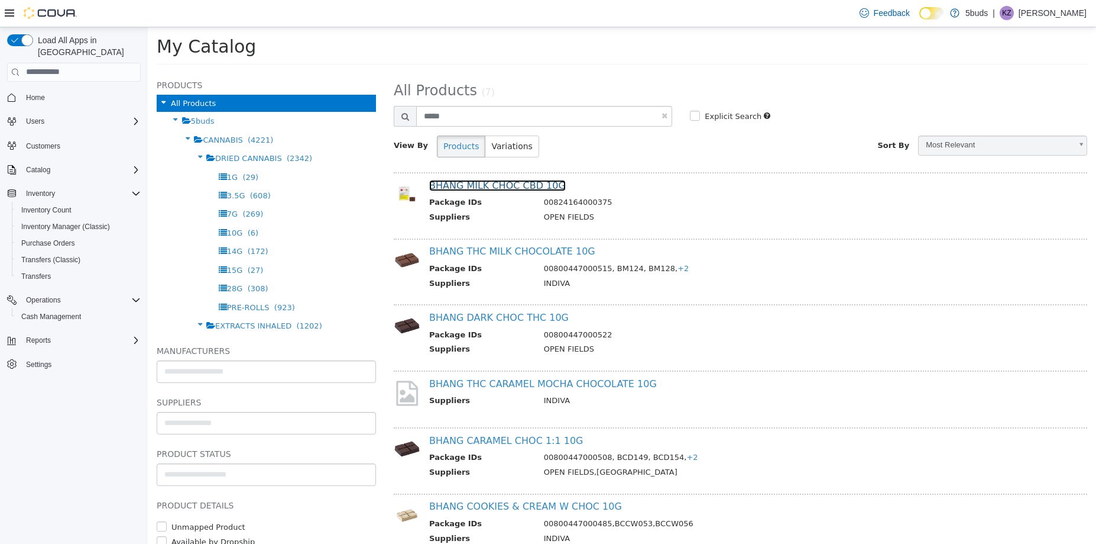
click at [452, 189] on link "BHANG MILK CHOC CBD 10G" at bounding box center [497, 184] width 137 height 11
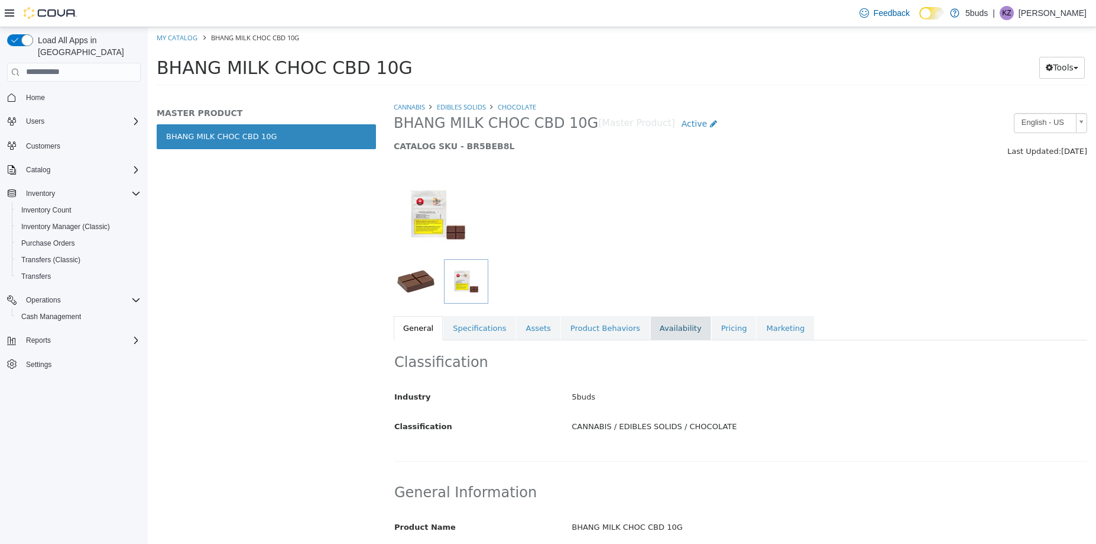
click at [668, 325] on link "Availability" at bounding box center [681, 327] width 61 height 25
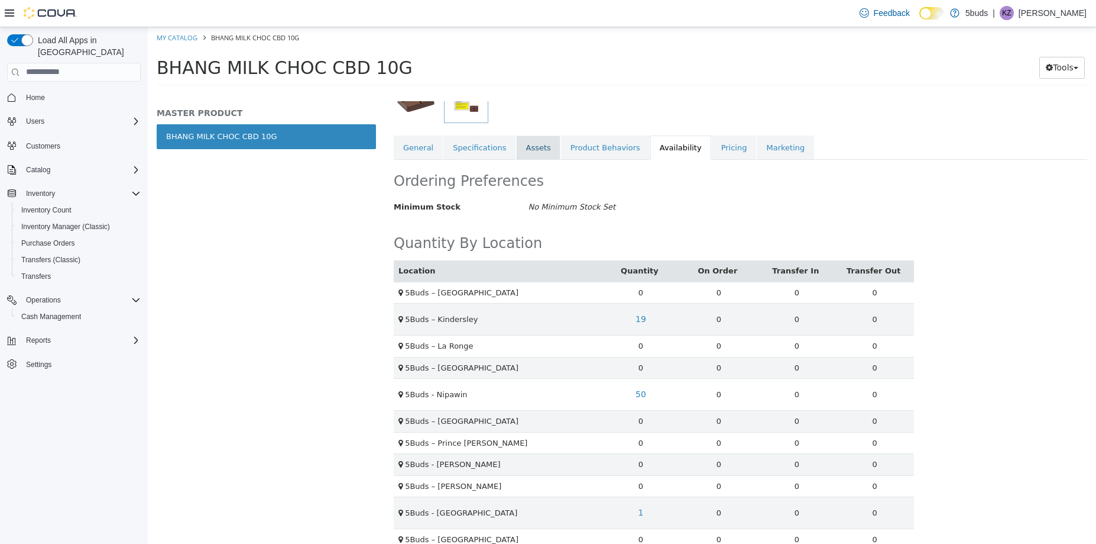
scroll to position [200, 0]
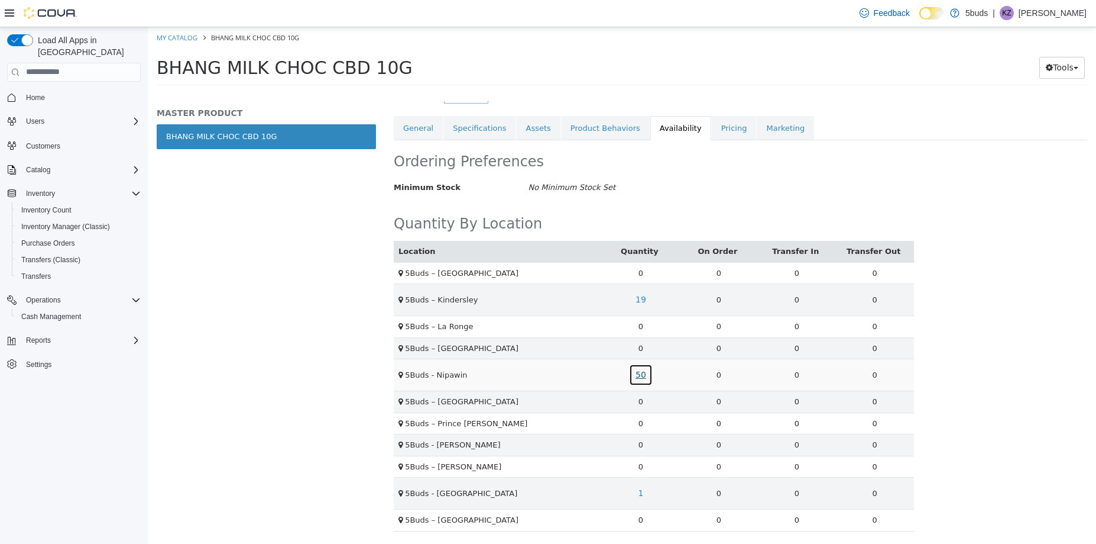
click at [633, 379] on link "50" at bounding box center [641, 374] width 24 height 22
click at [586, 326] on link "00824164000375" at bounding box center [612, 323] width 66 height 11
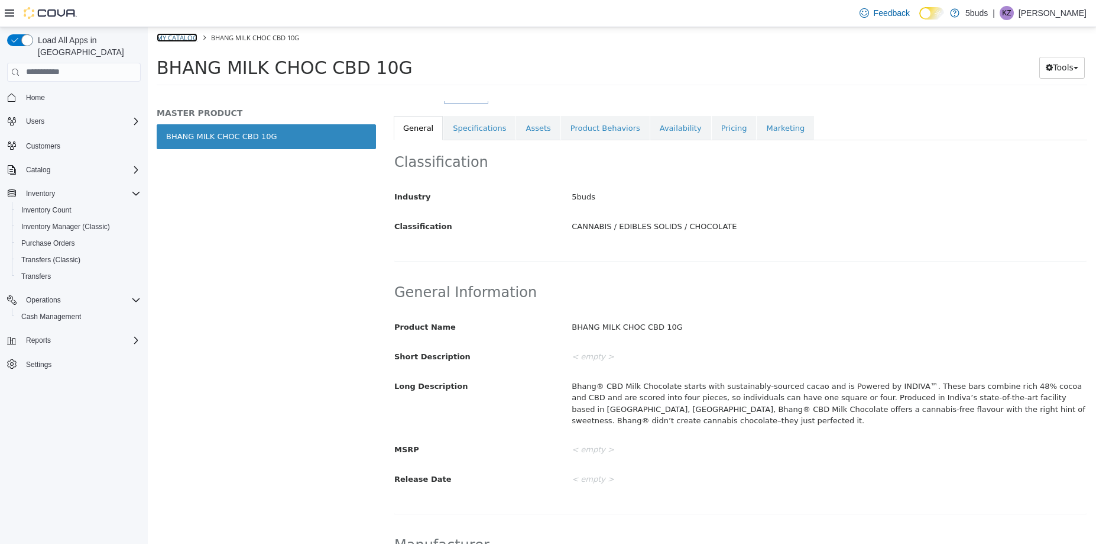
click at [185, 35] on link "My Catalog" at bounding box center [177, 37] width 41 height 9
select select "**********"
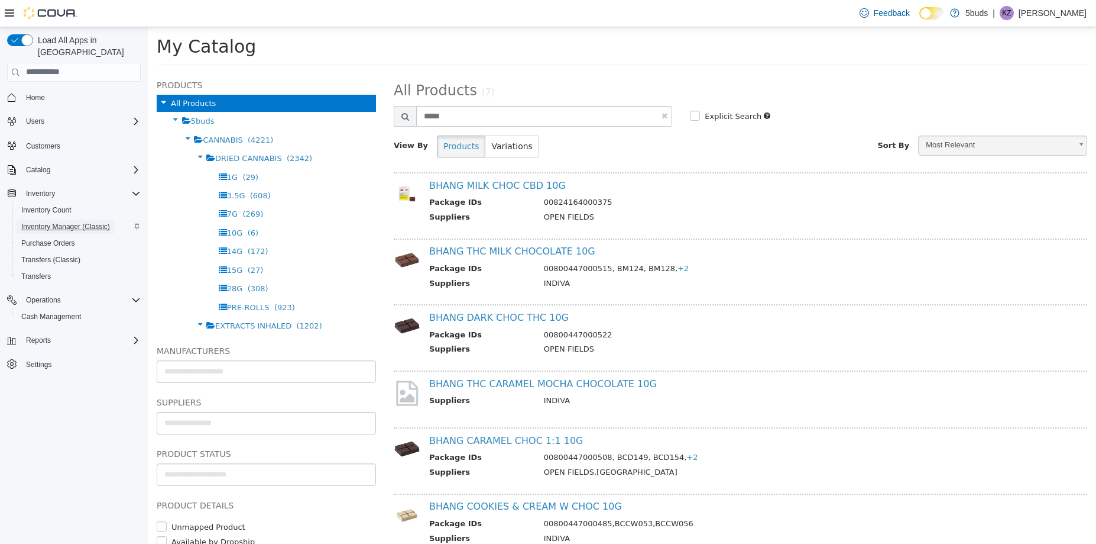
click at [44, 222] on span "Inventory Manager (Classic)" at bounding box center [65, 226] width 89 height 9
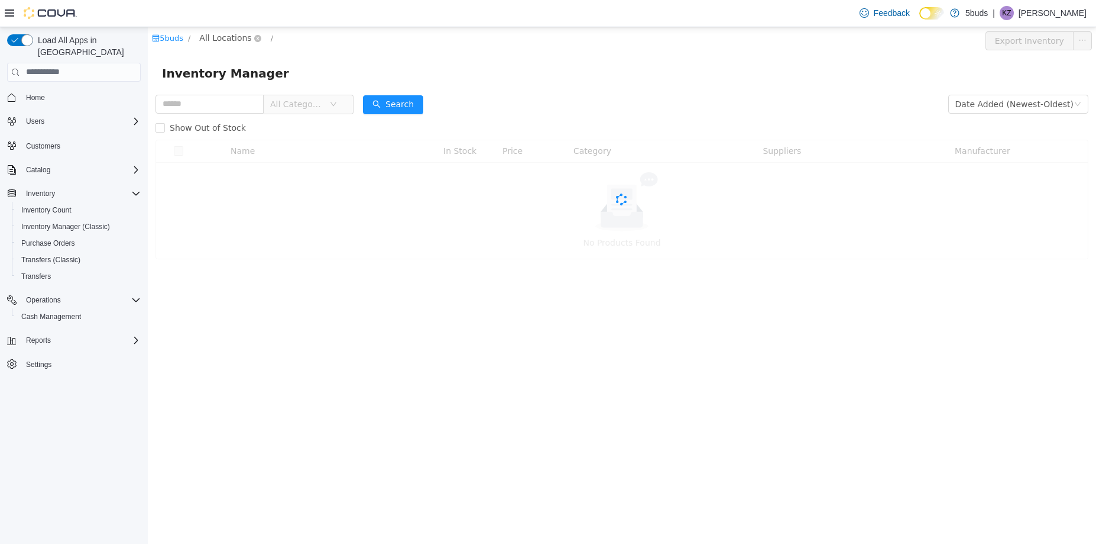
click at [230, 33] on span "All Locations" at bounding box center [225, 37] width 52 height 13
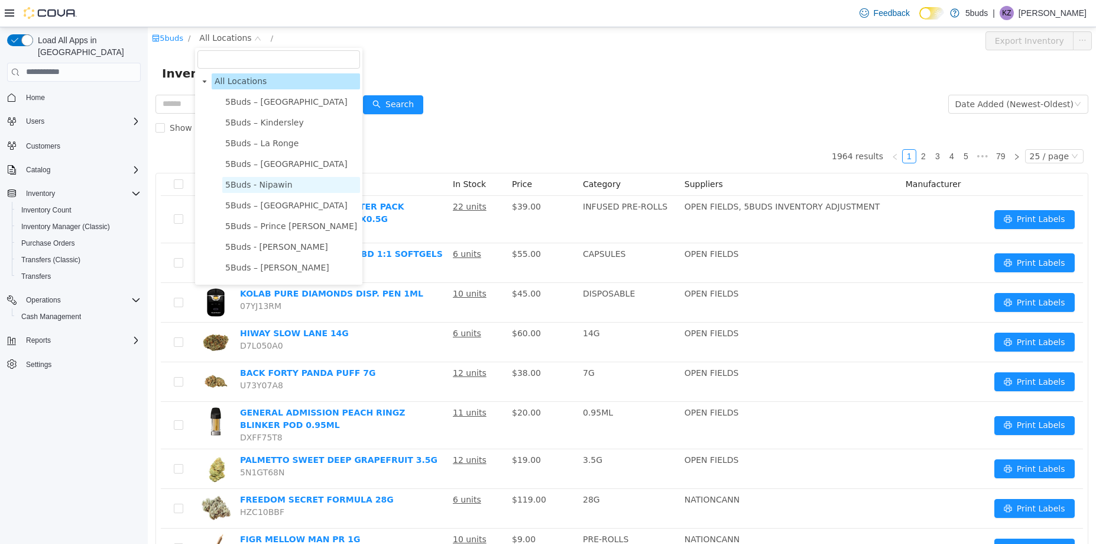
click at [255, 187] on span "5Buds - Nipawin" at bounding box center [258, 183] width 67 height 9
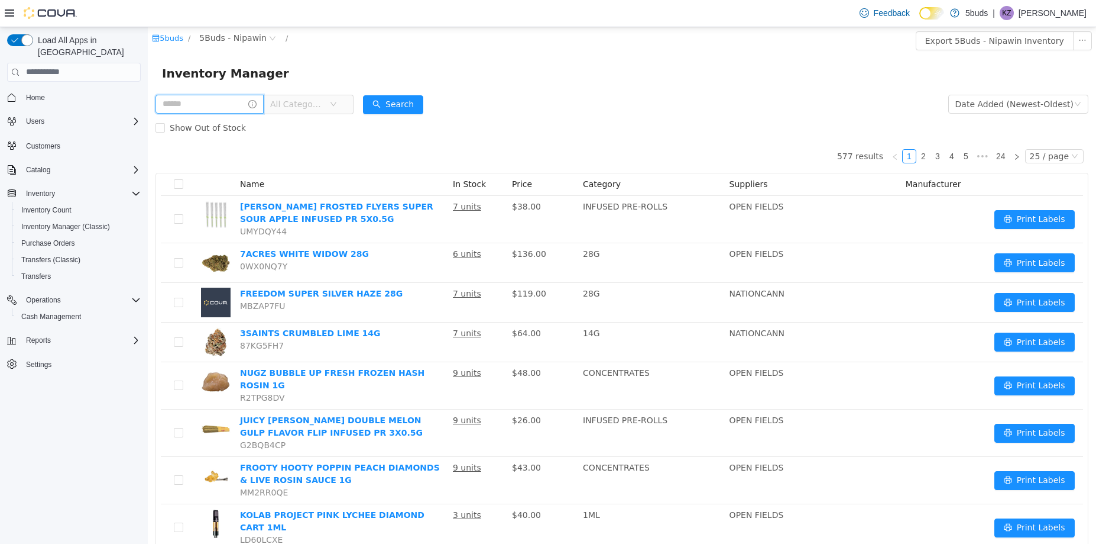
click at [224, 105] on input "text" at bounding box center [210, 103] width 108 height 19
type input "*****"
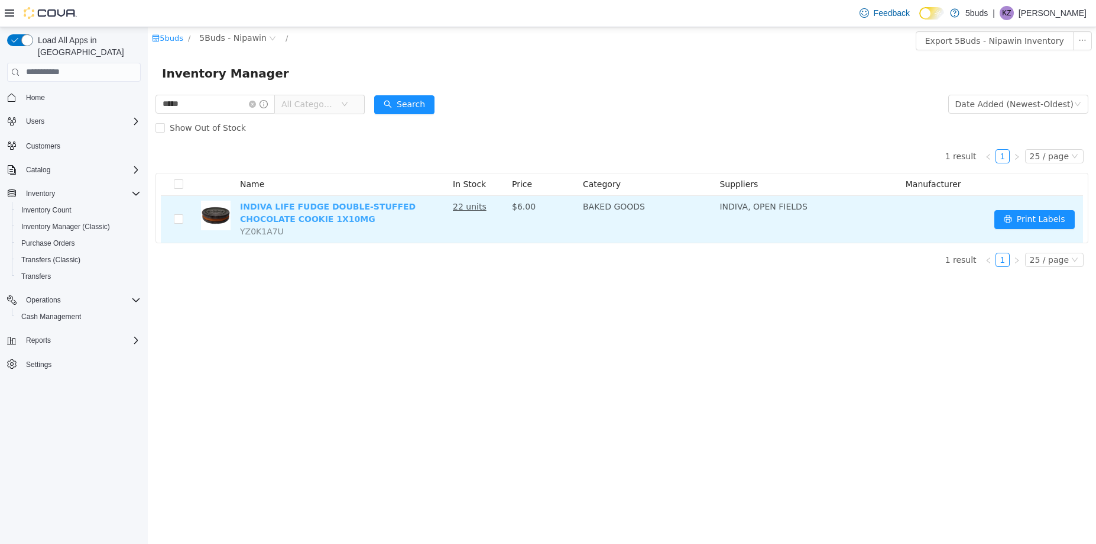
click at [269, 220] on link "INDIVA LIFE FUDGE DOUBLE-STUFFED CHOCOLATE COOKIE 1X10MG" at bounding box center [328, 212] width 176 height 22
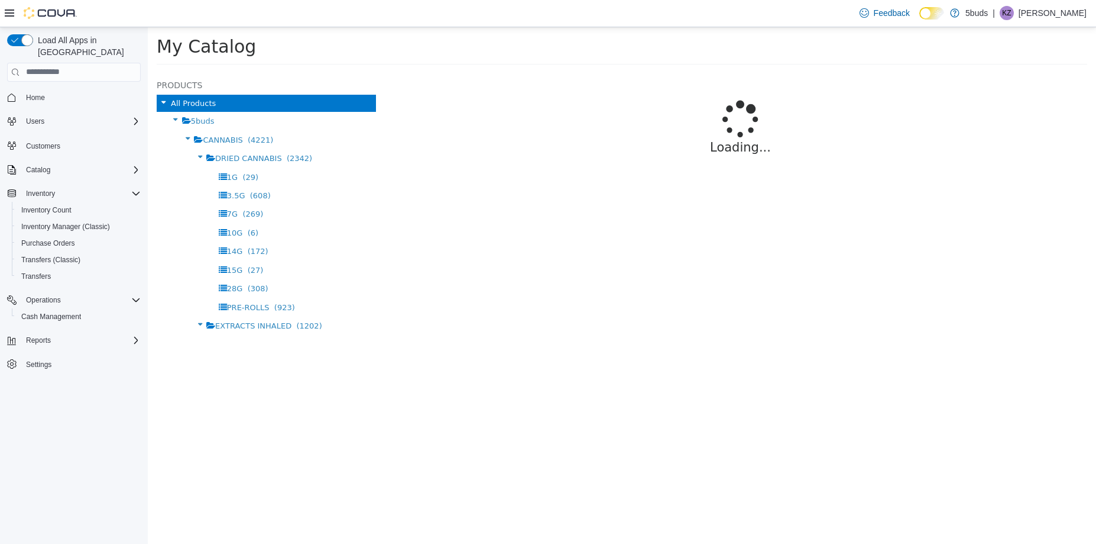
select select "**********"
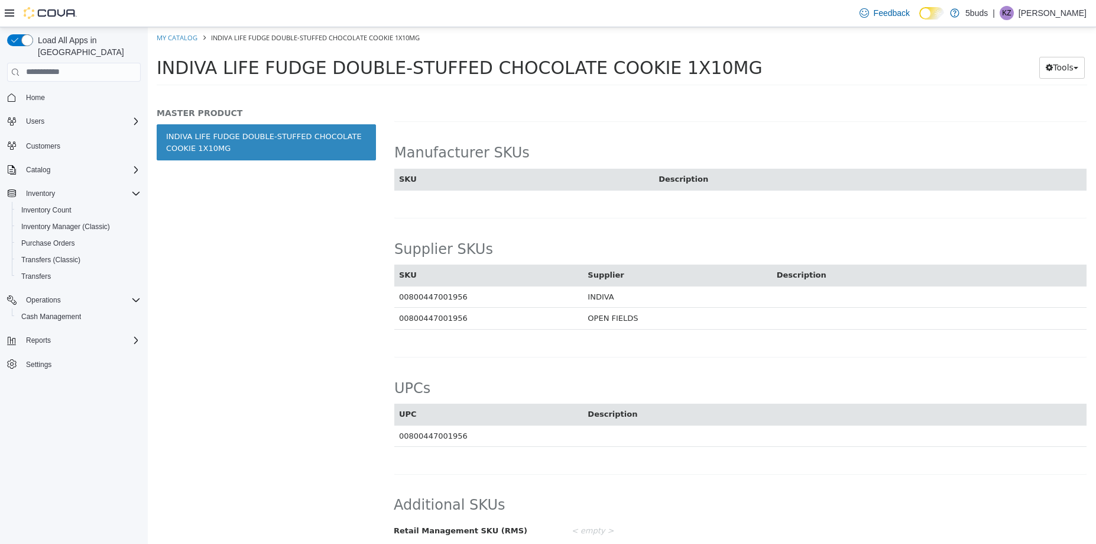
scroll to position [651, 0]
drag, startPoint x: 457, startPoint y: 319, endPoint x: 399, endPoint y: 326, distance: 58.4
click at [399, 326] on td "00800447001956" at bounding box center [488, 317] width 189 height 22
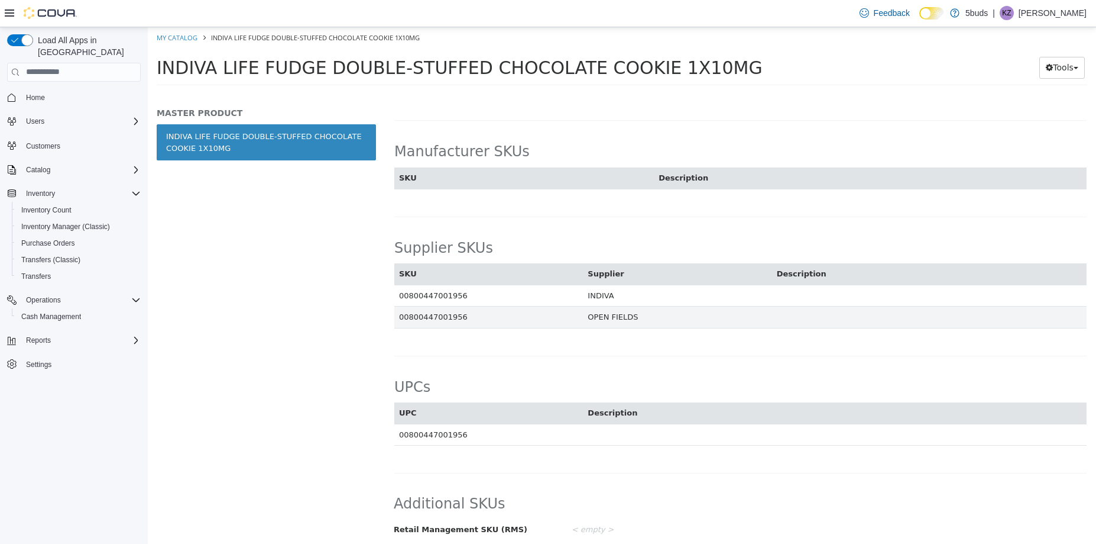
copy td "00800447001956"
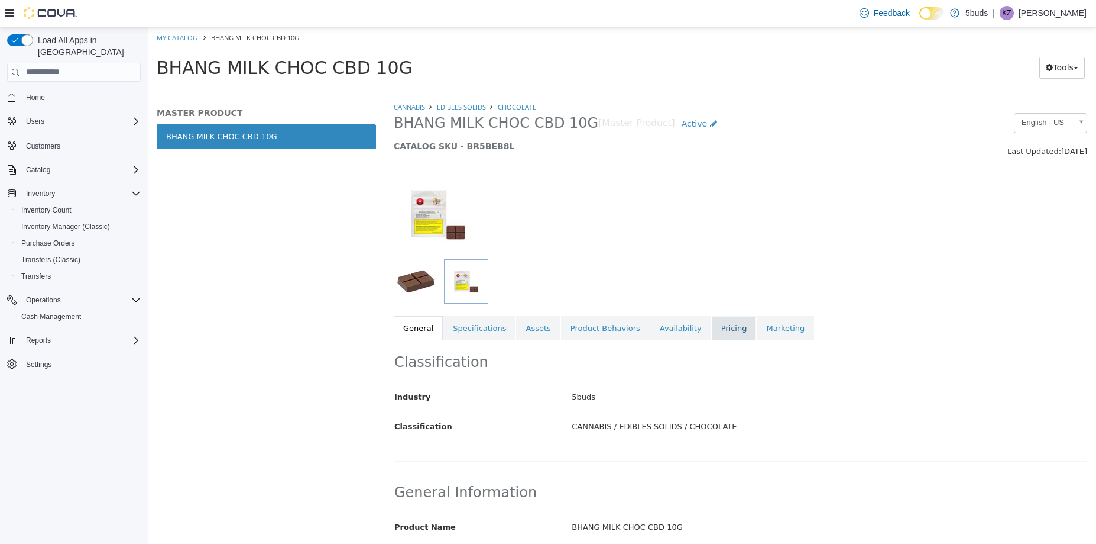
click at [712, 326] on link "Pricing" at bounding box center [734, 327] width 45 height 25
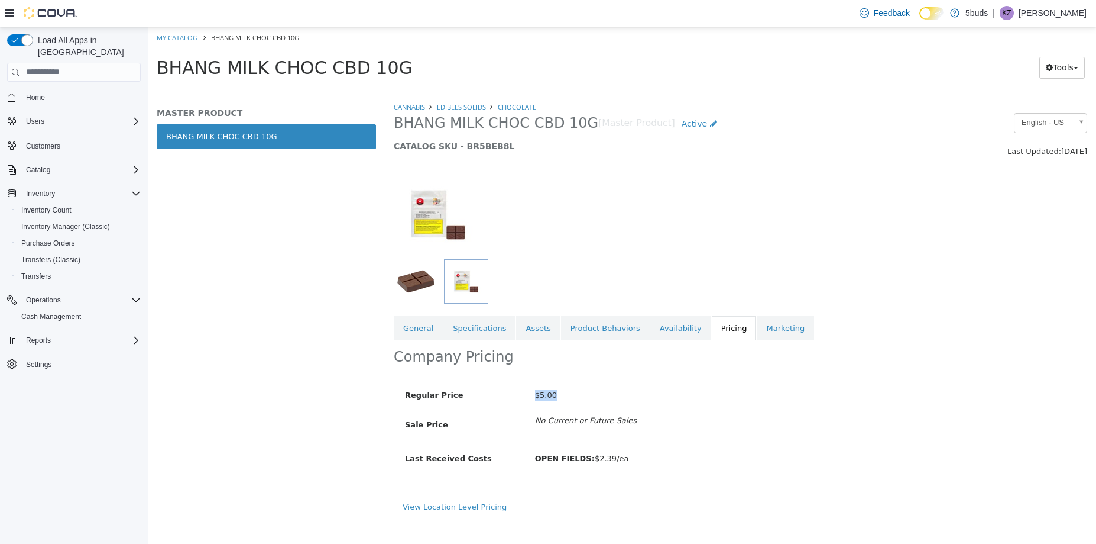
drag, startPoint x: 552, startPoint y: 396, endPoint x: 525, endPoint y: 398, distance: 27.9
click at [525, 398] on div "Regular Price $5.00" at bounding box center [656, 394] width 520 height 21
copy div "$5.00"
click at [422, 331] on link "General" at bounding box center [418, 327] width 49 height 25
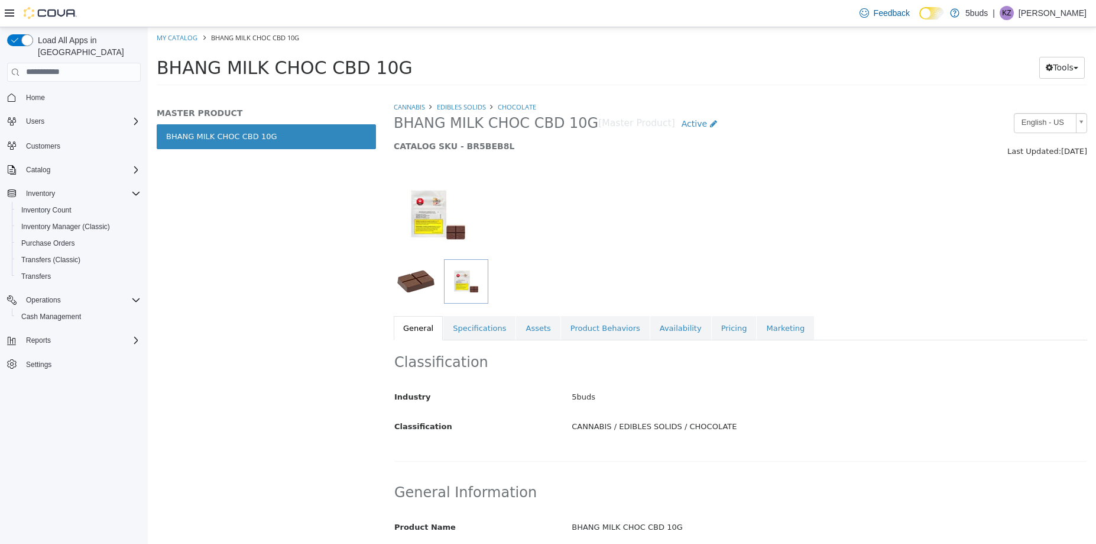
click at [181, 111] on h5 "MASTER PRODUCT" at bounding box center [266, 112] width 219 height 11
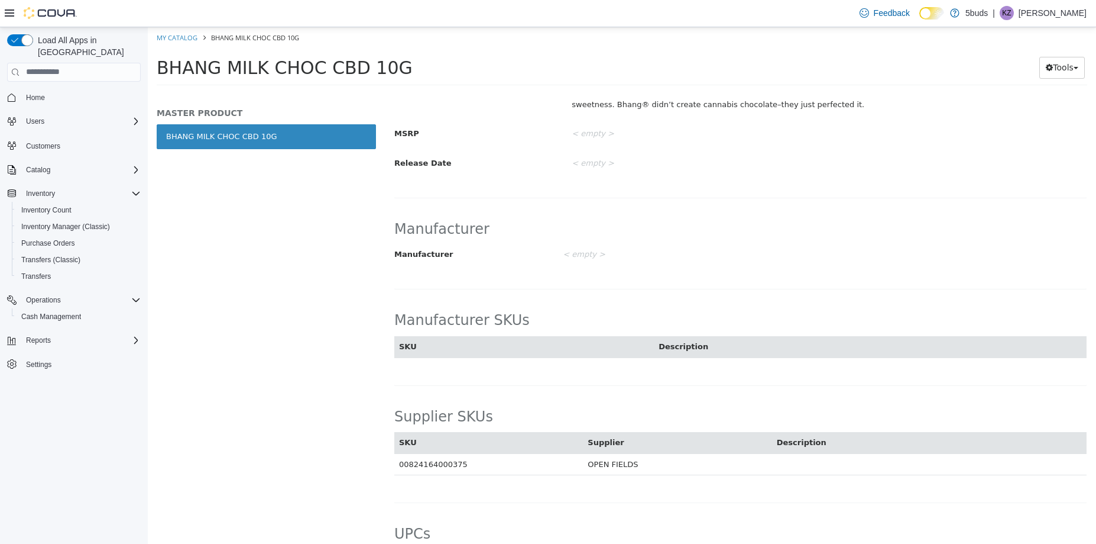
scroll to position [532, 0]
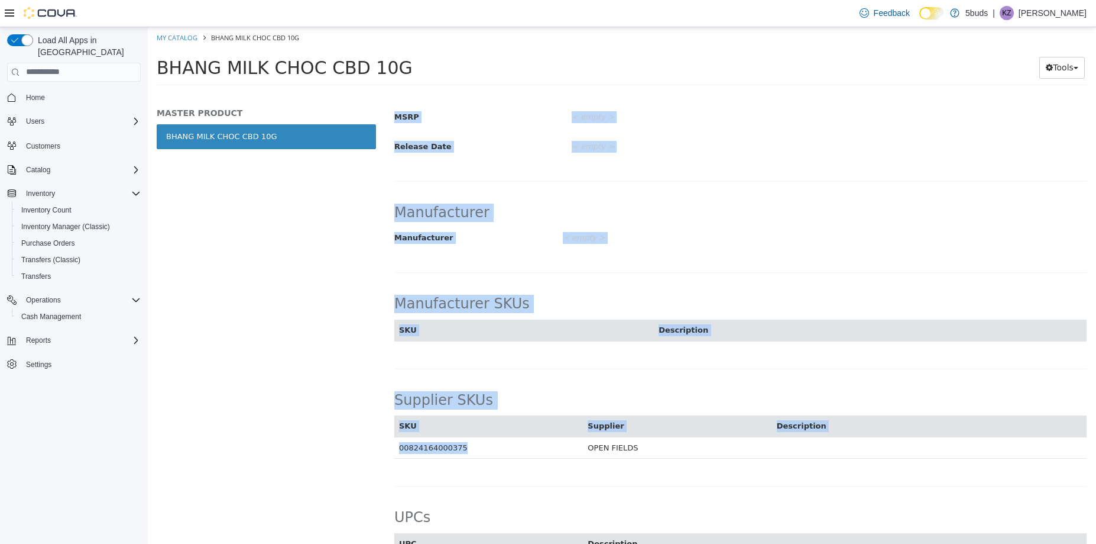
drag, startPoint x: 455, startPoint y: 435, endPoint x: 390, endPoint y: 439, distance: 65.2
click at [390, 439] on div "CANNABIS EDIBLES SOLIDS CHOCOLATE BHANG MILK CHOC CBD 10G [Master Product] Acti…" at bounding box center [740, 322] width 711 height 442
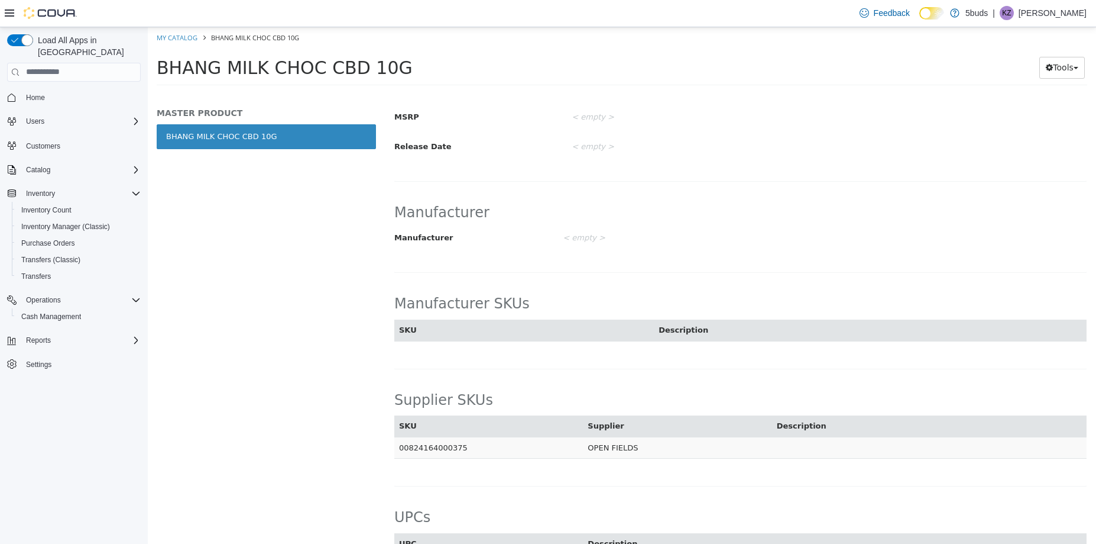
drag, startPoint x: 390, startPoint y: 439, endPoint x: 457, endPoint y: 435, distance: 67.5
click at [457, 436] on td "00824164000375" at bounding box center [488, 447] width 189 height 22
drag, startPoint x: 457, startPoint y: 435, endPoint x: 397, endPoint y: 440, distance: 59.3
click at [397, 440] on td "00824164000375" at bounding box center [488, 447] width 189 height 22
copy td "00824164000375"
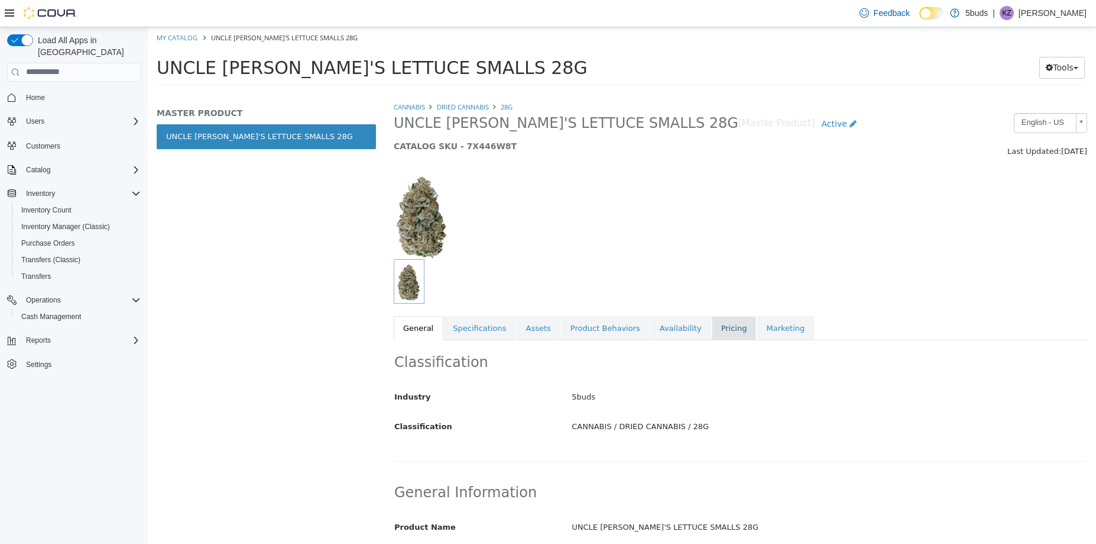
click at [712, 328] on link "Pricing" at bounding box center [734, 327] width 45 height 25
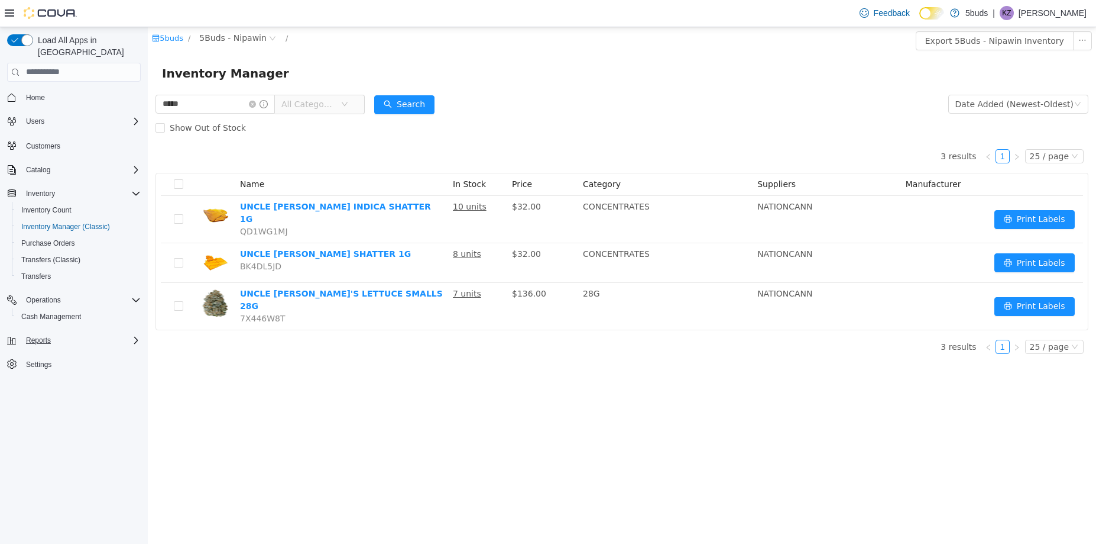
click at [40, 335] on span "Reports" at bounding box center [38, 339] width 25 height 9
click at [44, 385] on span "Reports" at bounding box center [33, 389] width 25 height 9
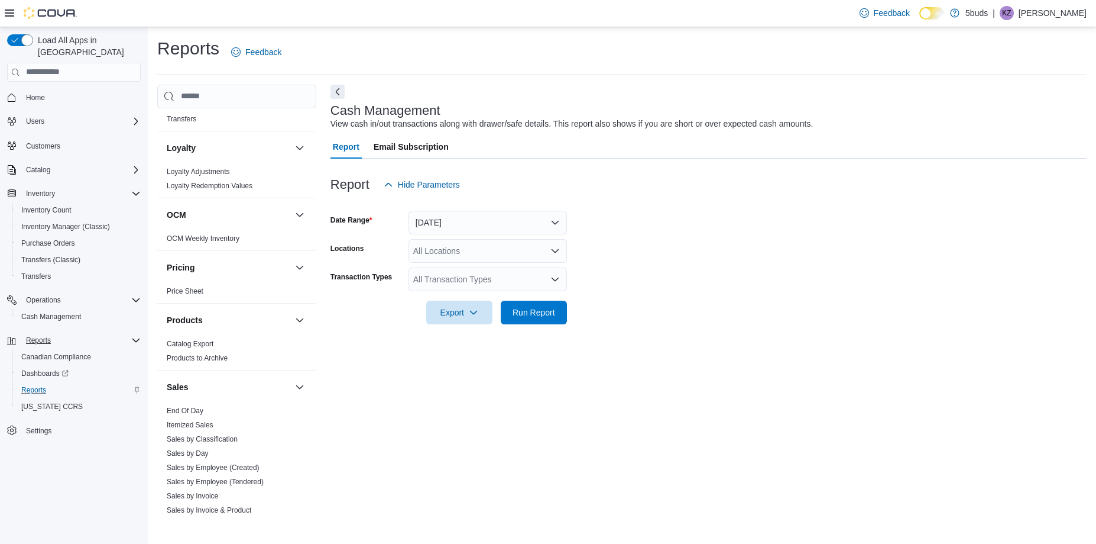
scroll to position [871, 0]
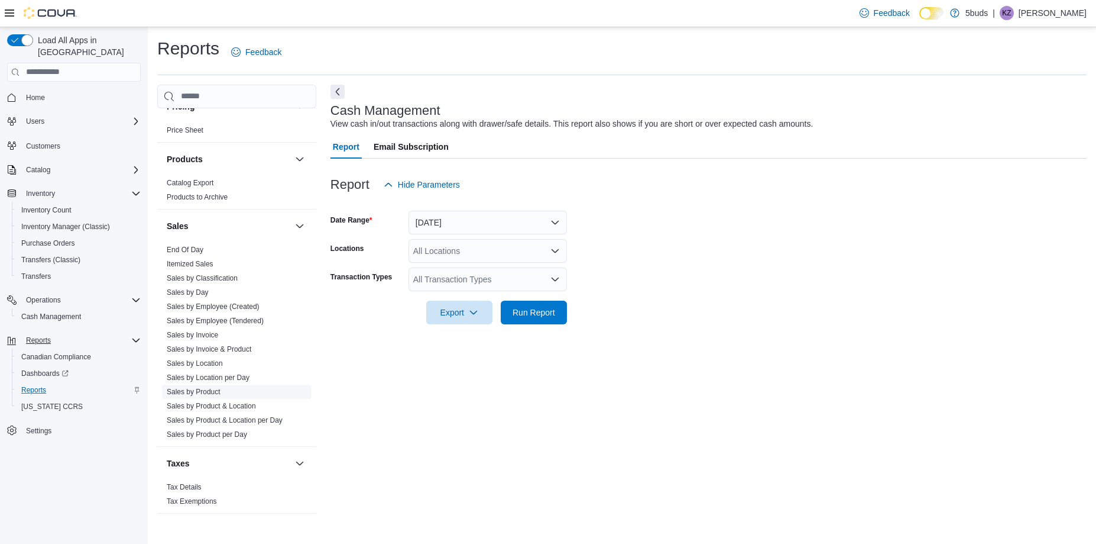
click at [183, 387] on link "Sales by Product" at bounding box center [194, 391] width 54 height 8
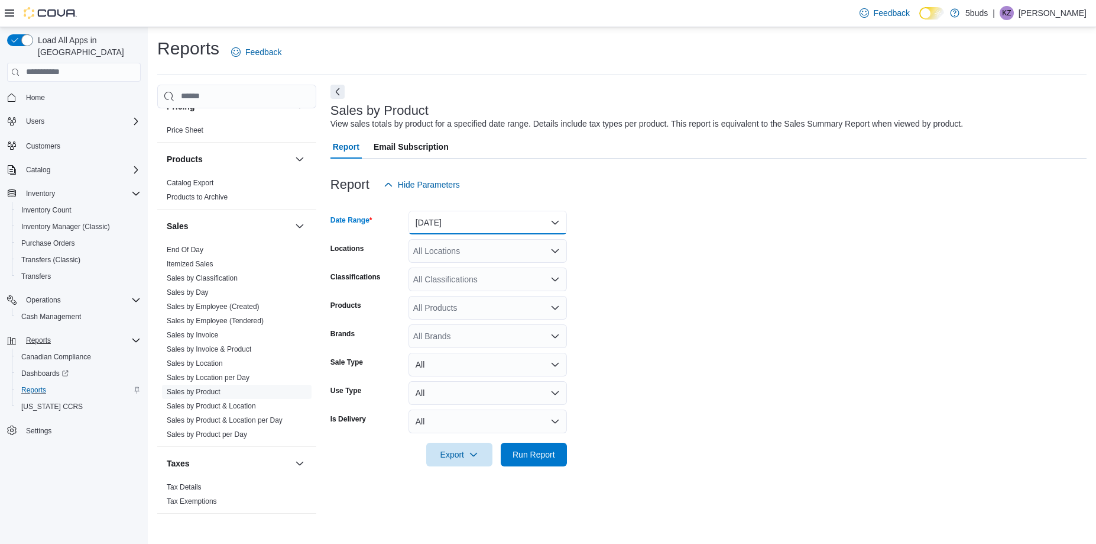
click at [456, 221] on button "[DATE]" at bounding box center [488, 223] width 159 height 24
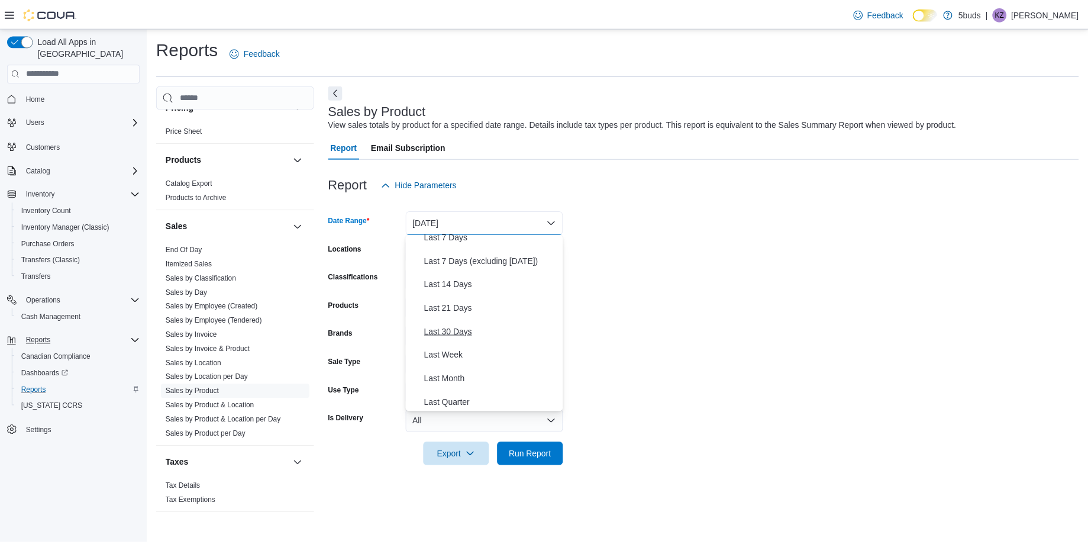
scroll to position [59, 0]
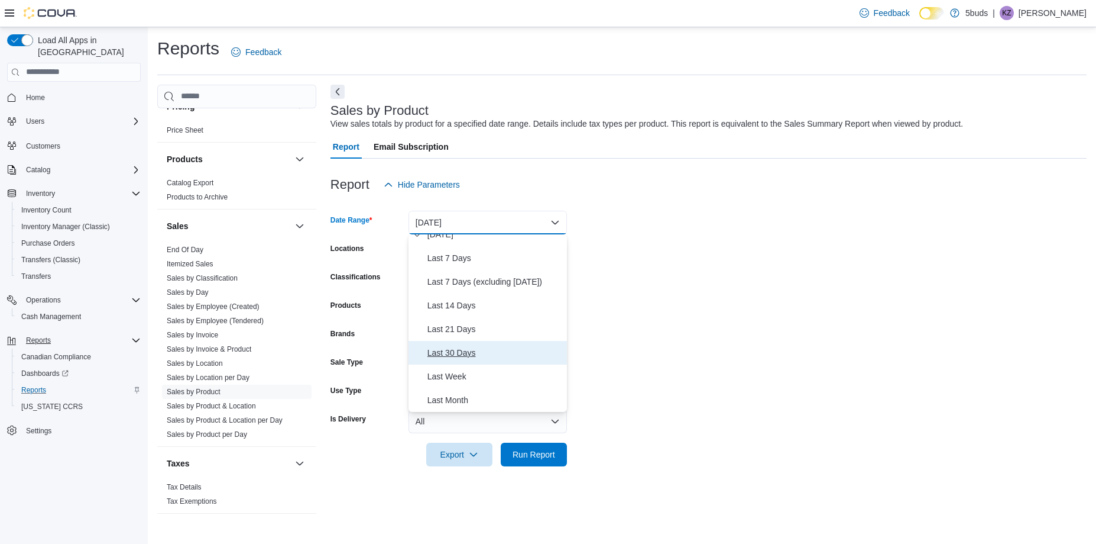
click at [442, 351] on span "Last 30 Days" at bounding box center [495, 352] width 135 height 14
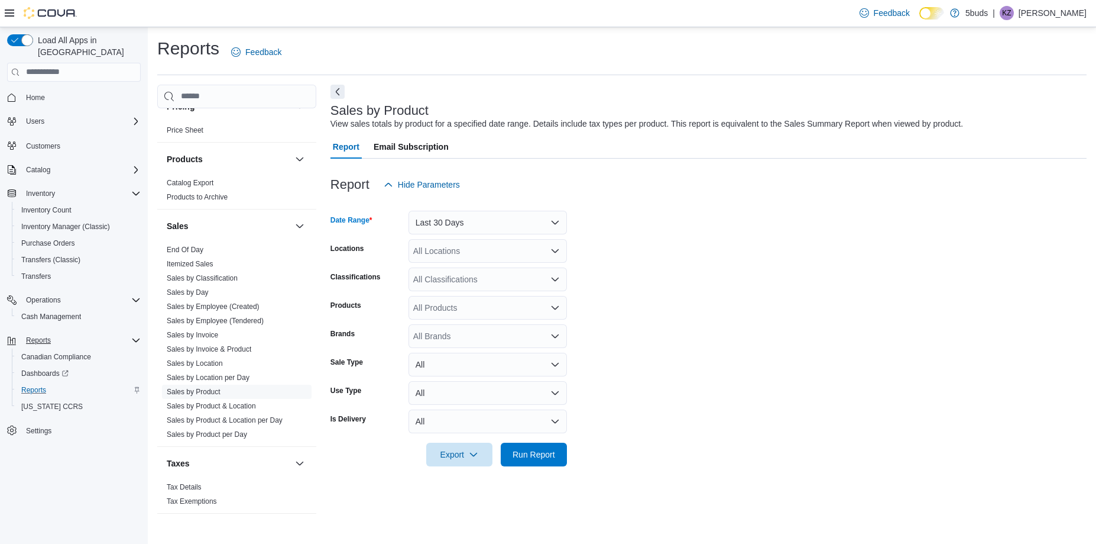
click at [426, 248] on div "All Locations" at bounding box center [488, 251] width 159 height 24
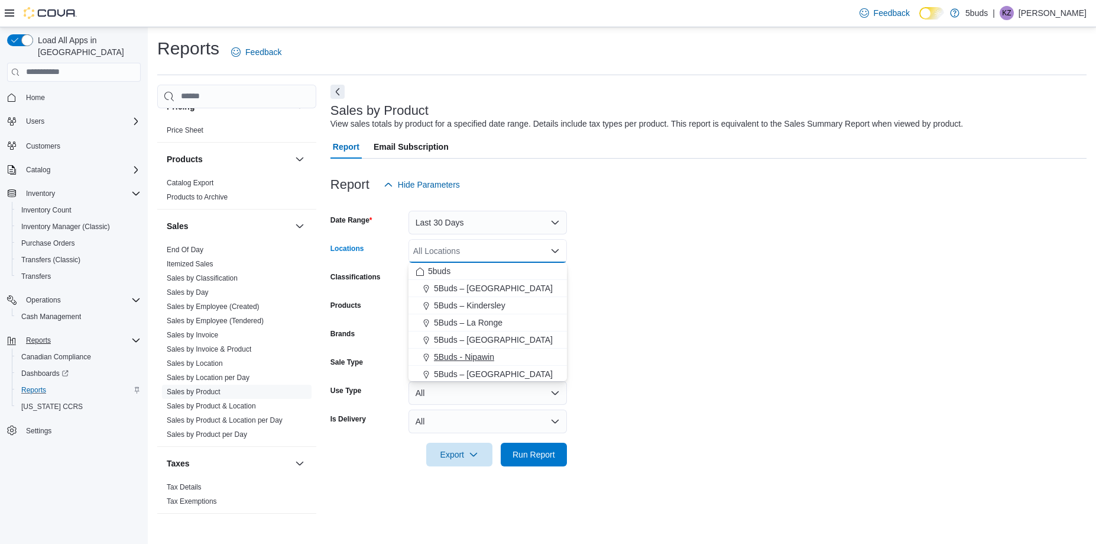
click at [461, 353] on span "5Buds - Nipawin" at bounding box center [464, 357] width 60 height 12
click at [601, 344] on form "Date Range Last 30 Days Locations 5Buds - Nipawin Combo box. Selected. 5Buds - …" at bounding box center [709, 331] width 756 height 270
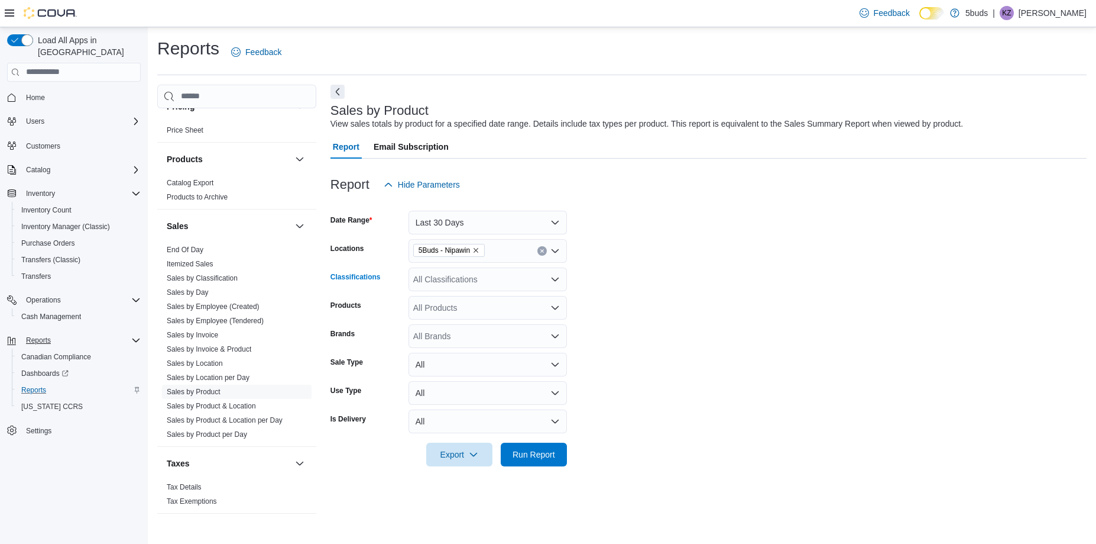
click at [499, 283] on div "All Classifications" at bounding box center [488, 279] width 159 height 24
click at [654, 335] on form "Date Range Last 30 Days Locations 5Buds - Nipawin Classifications All Classific…" at bounding box center [709, 331] width 756 height 270
click at [470, 308] on div "All Products" at bounding box center [488, 308] width 159 height 24
click at [468, 327] on span "Type 3 or more characters" at bounding box center [488, 328] width 144 height 12
click at [384, 310] on div "Products" at bounding box center [367, 308] width 73 height 24
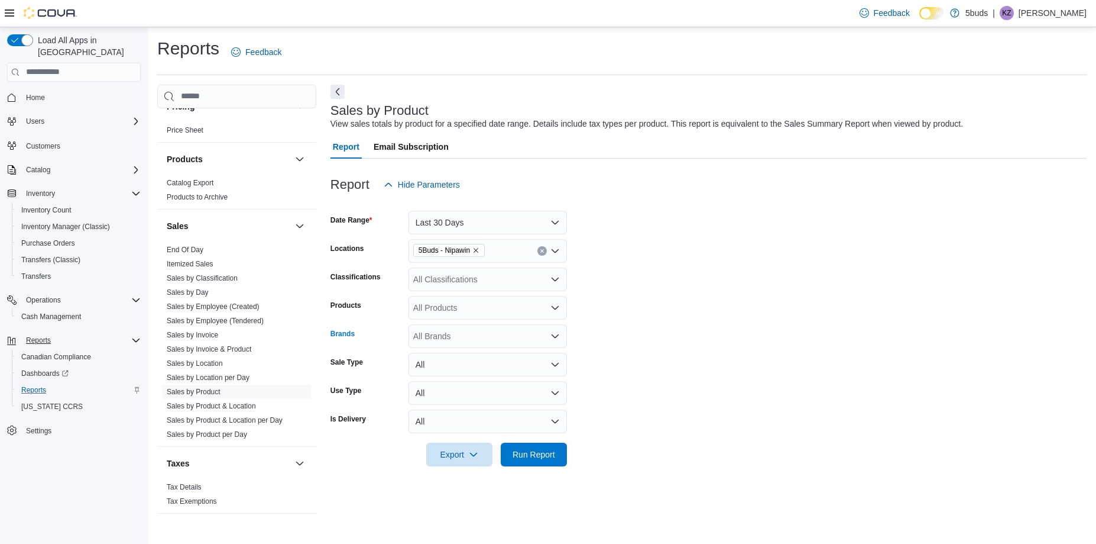
click at [431, 337] on div "All Brands" at bounding box center [488, 336] width 159 height 24
type input "*****"
click at [475, 356] on span "UNCLE BOB" at bounding box center [488, 356] width 144 height 12
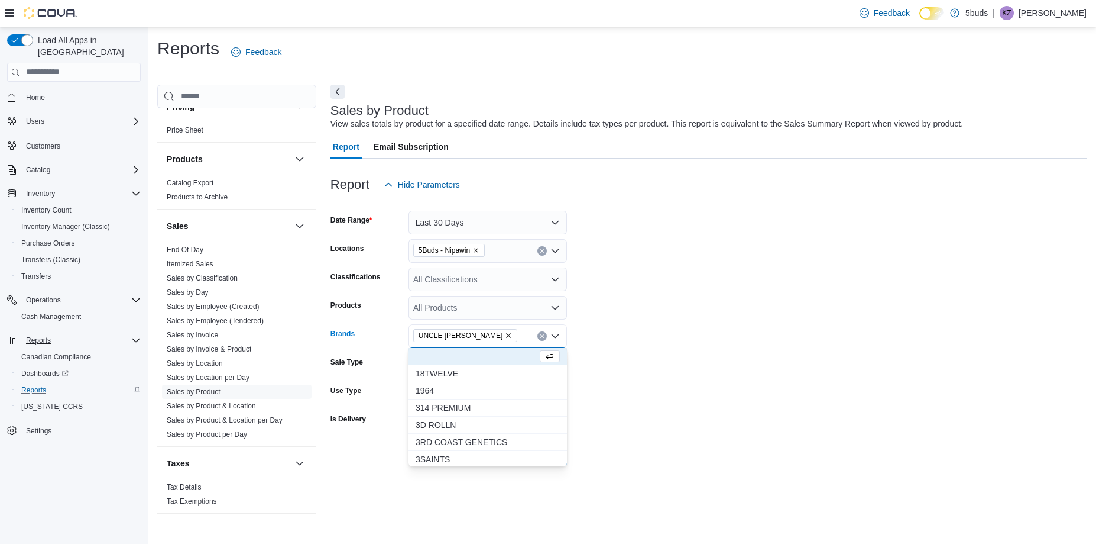
click at [377, 316] on div "Products" at bounding box center [367, 308] width 73 height 24
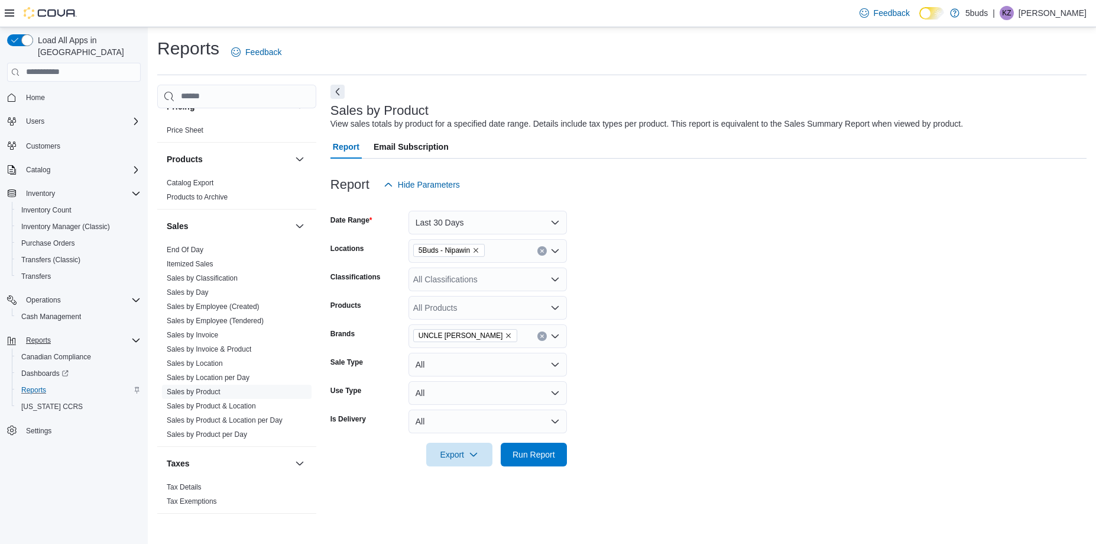
click at [483, 340] on div "UNCLE BOB" at bounding box center [488, 336] width 159 height 24
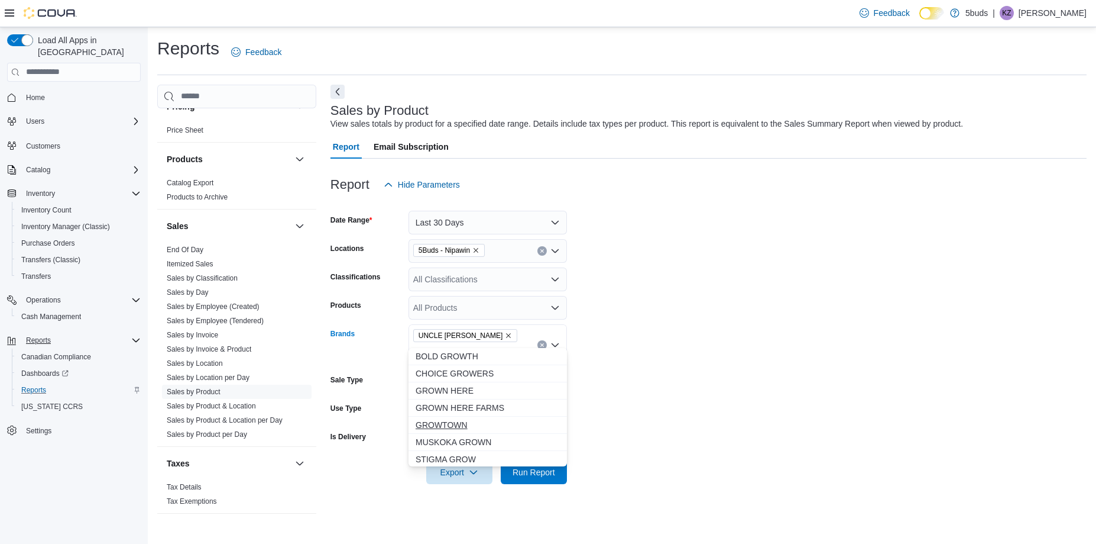
type input "****"
click at [452, 426] on span "GROWTOWN" at bounding box center [488, 425] width 144 height 12
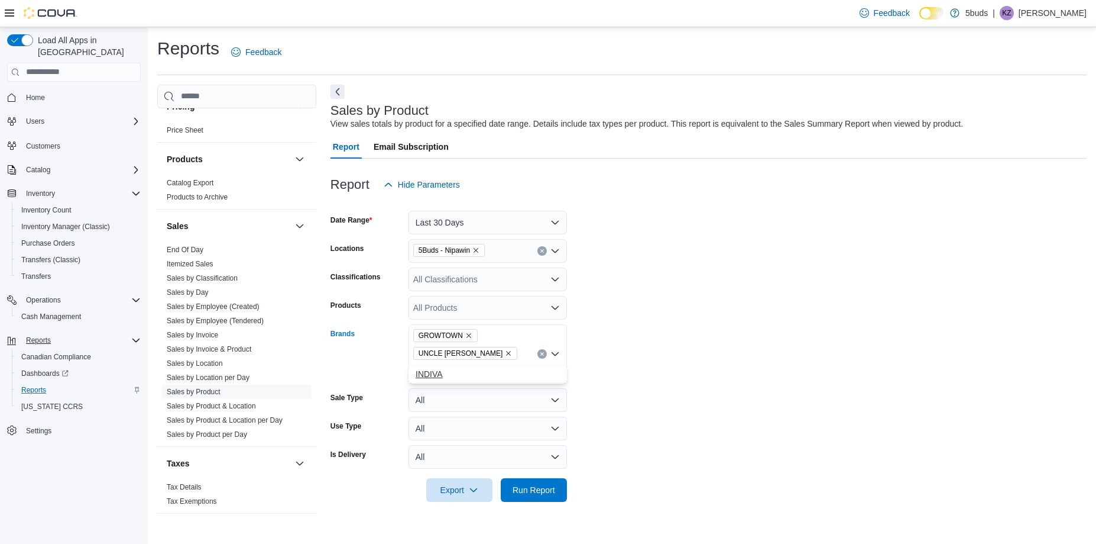
type input "******"
click at [438, 374] on span "INDIVA" at bounding box center [488, 374] width 144 height 12
type input "*****"
click at [438, 374] on span "BHANG" at bounding box center [477, 374] width 122 height 12
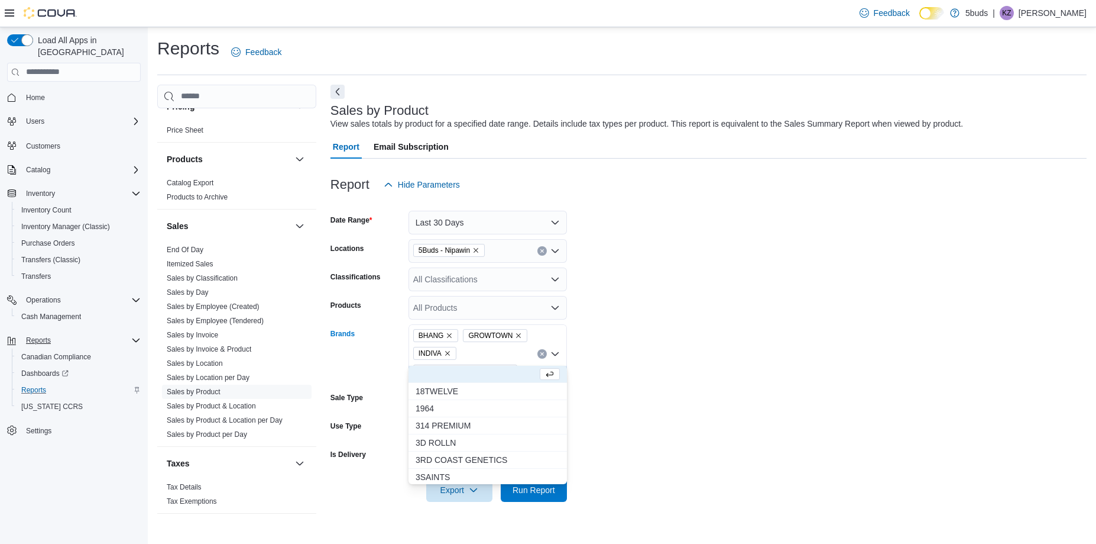
click at [620, 368] on form "Date Range Last 30 Days Locations 5Buds - Nipawin Classifications All Classific…" at bounding box center [709, 348] width 756 height 305
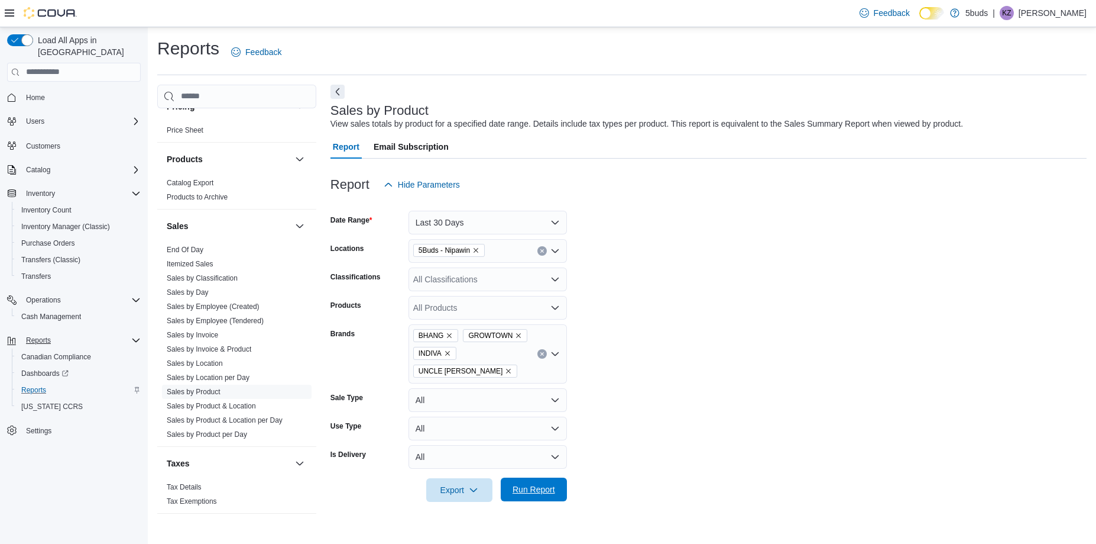
click at [525, 483] on span "Run Report" at bounding box center [534, 489] width 43 height 12
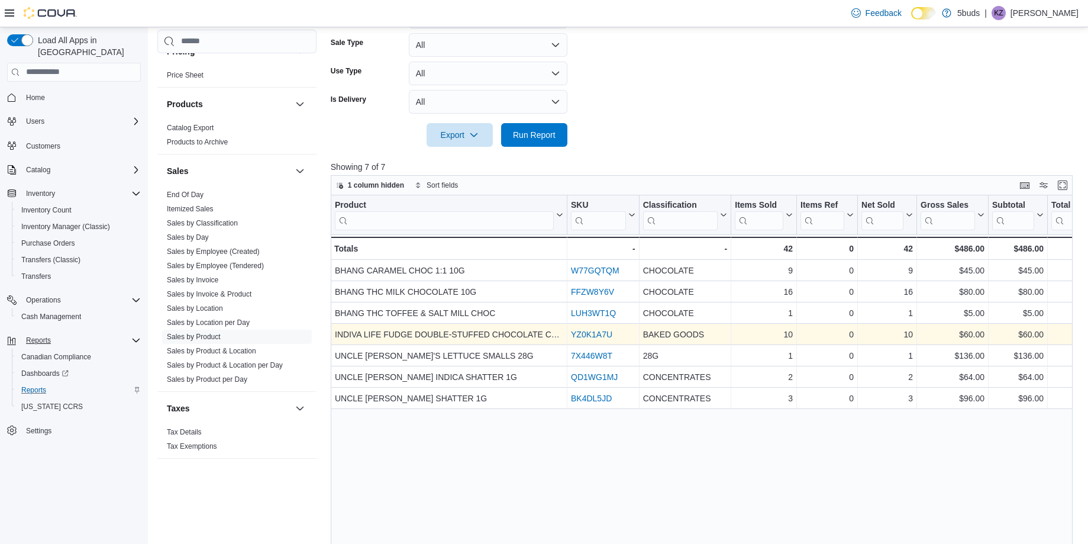
click at [583, 329] on link "YZ0K1A7U" at bounding box center [591, 333] width 41 height 9
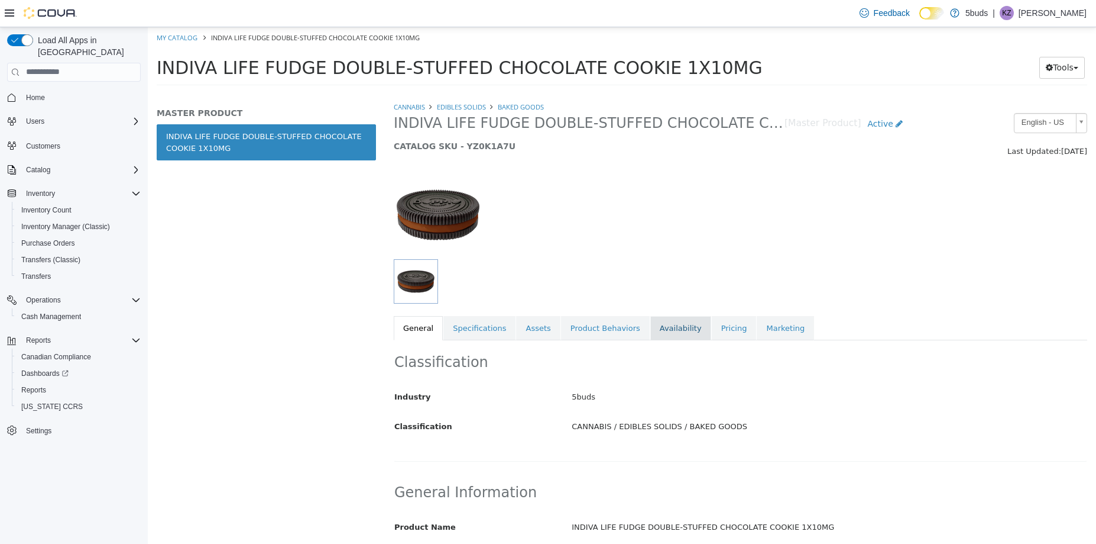
click at [655, 327] on link "Availability" at bounding box center [681, 327] width 61 height 25
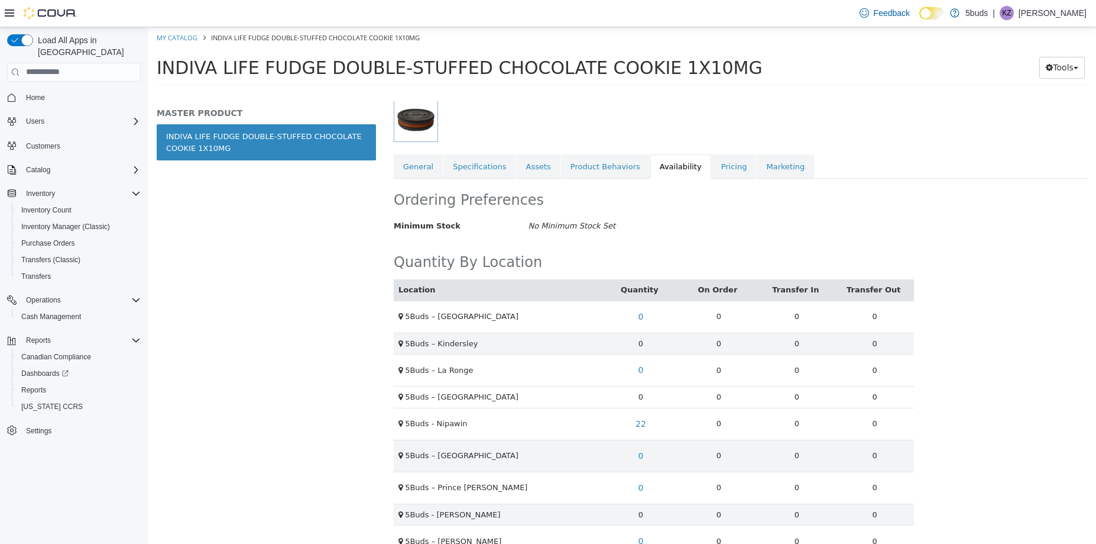
scroll to position [177, 0]
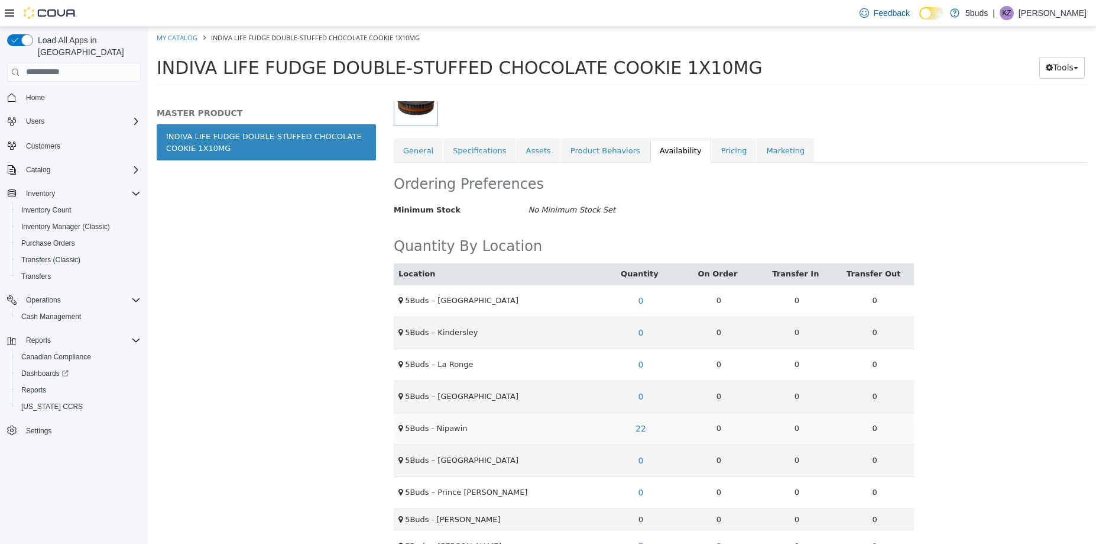
click at [446, 426] on span "5Buds - Nipawin" at bounding box center [436, 427] width 62 height 9
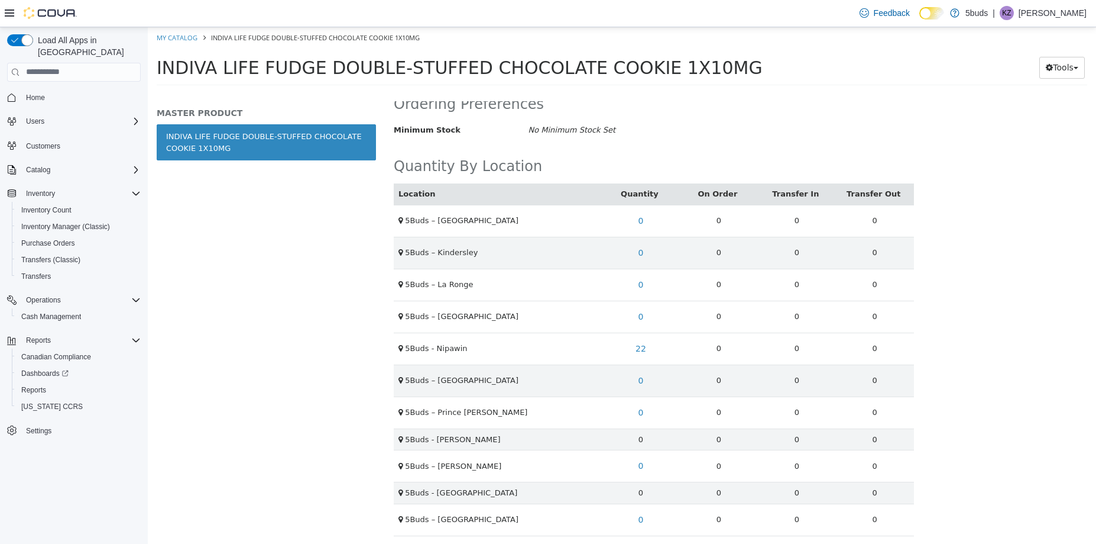
scroll to position [262, 0]
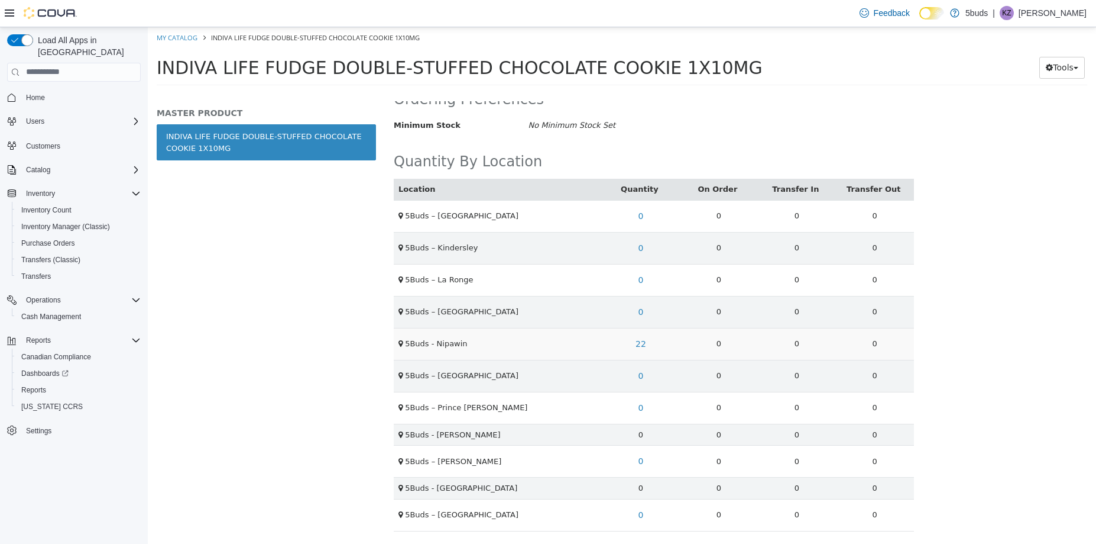
click at [418, 345] on span "5Buds - Nipawin" at bounding box center [436, 342] width 62 height 9
click at [640, 346] on link "22" at bounding box center [641, 343] width 24 height 22
click at [583, 296] on link "DCF026" at bounding box center [594, 292] width 30 height 11
click at [42, 385] on span "Reports" at bounding box center [33, 389] width 25 height 9
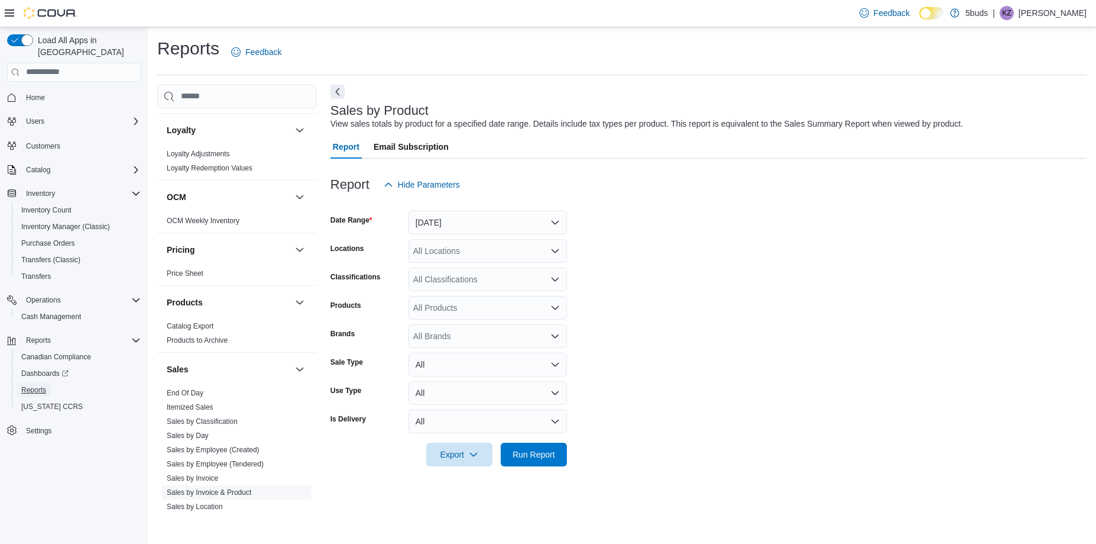
scroll to position [871, 0]
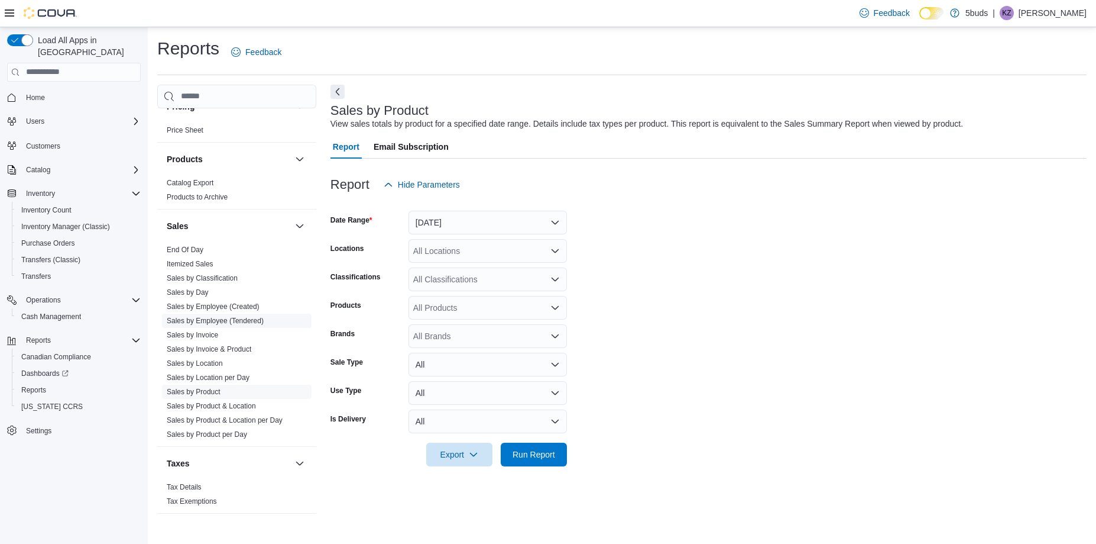
click at [224, 316] on link "Sales by Employee (Tendered)" at bounding box center [215, 320] width 97 height 8
click at [479, 221] on button "Yesterday" at bounding box center [488, 223] width 159 height 24
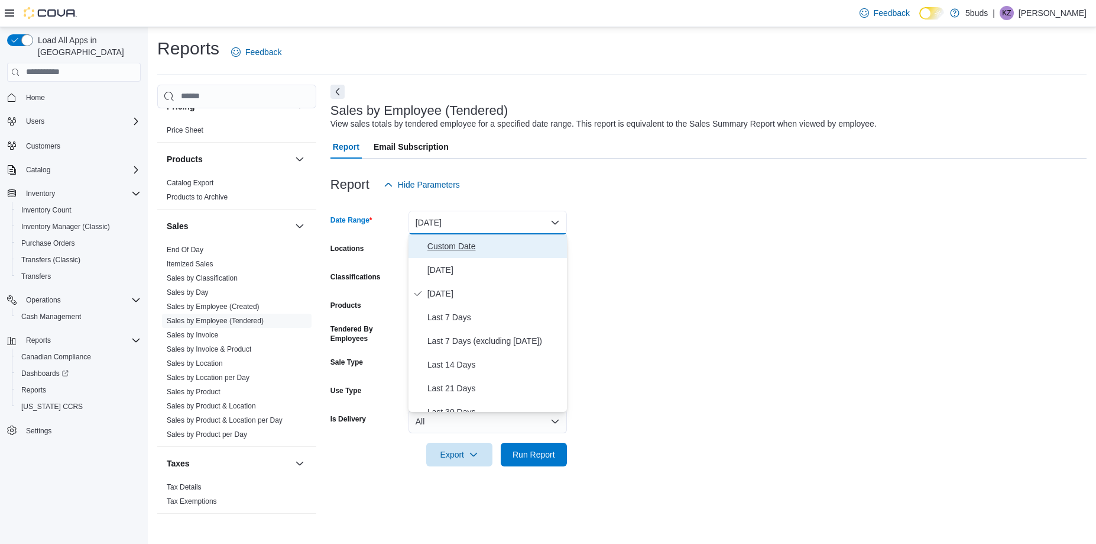
click at [461, 247] on span "Custom Date" at bounding box center [495, 246] width 135 height 14
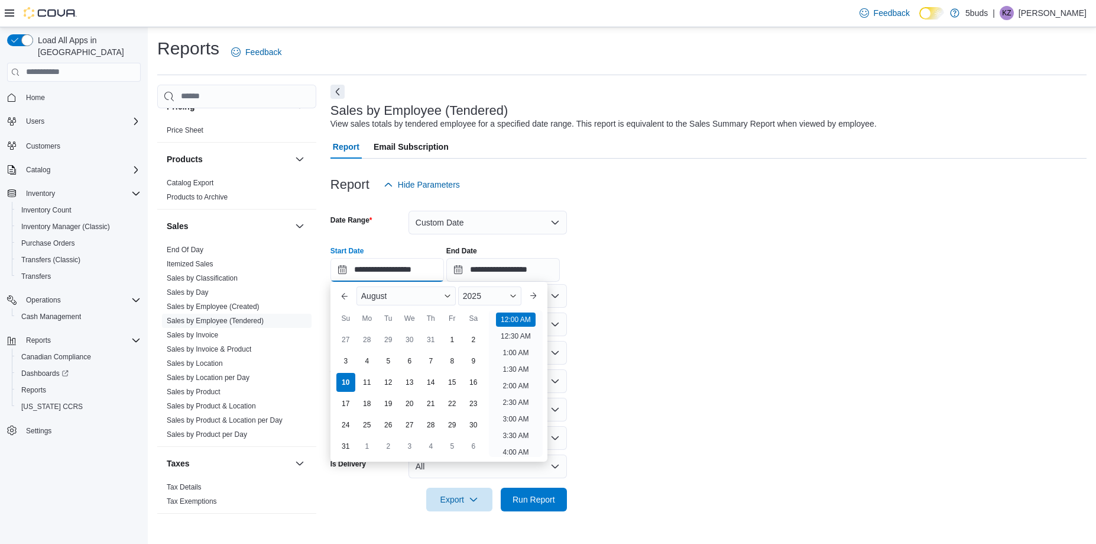
click at [389, 269] on input "**********" at bounding box center [388, 270] width 114 height 24
click at [451, 335] on div "1" at bounding box center [452, 339] width 21 height 21
type input "**********"
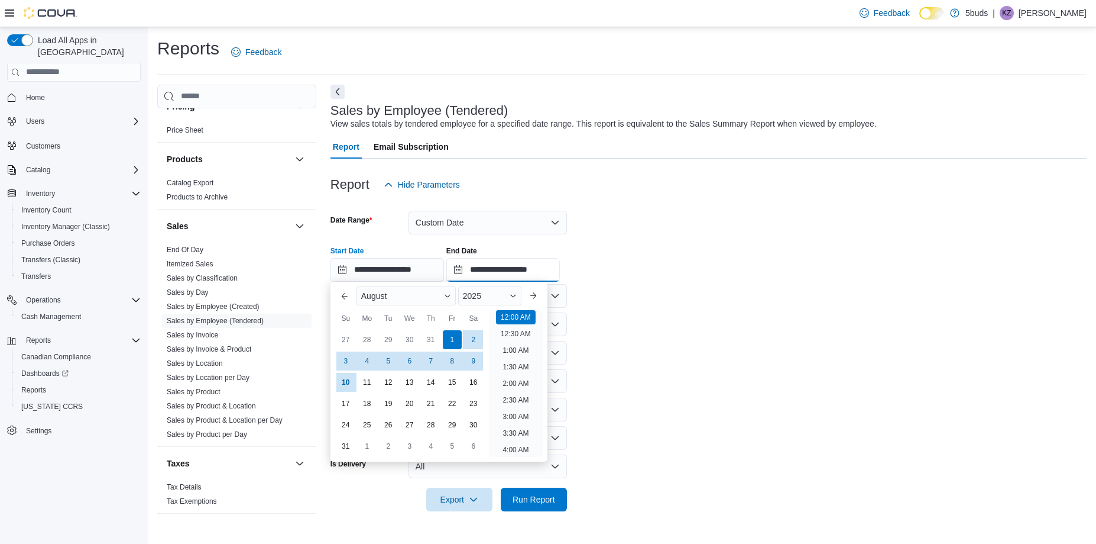
click at [526, 264] on input "**********" at bounding box center [504, 270] width 114 height 24
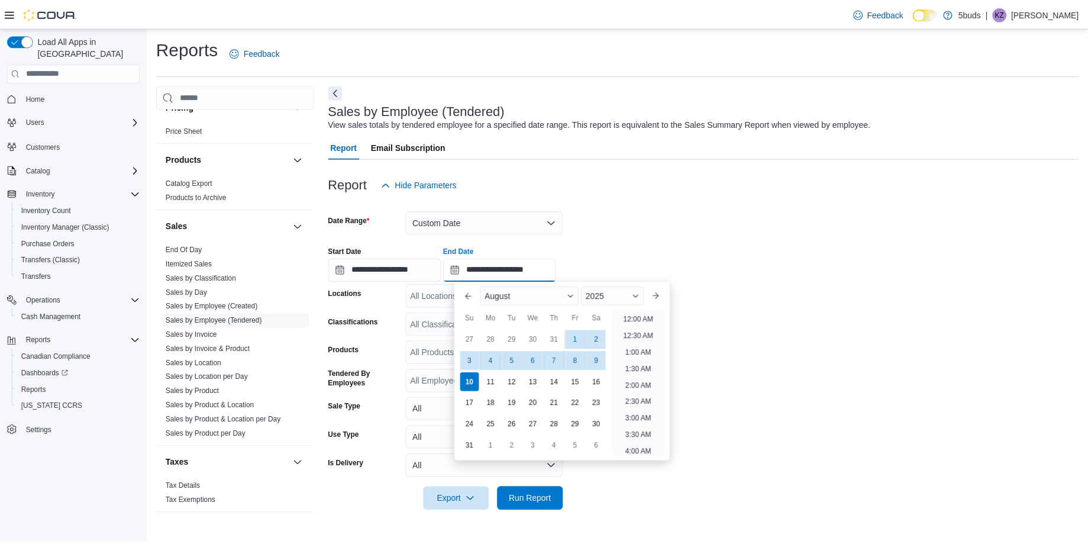
scroll to position [651, 0]
click at [579, 357] on div "8" at bounding box center [579, 360] width 21 height 21
type input "**********"
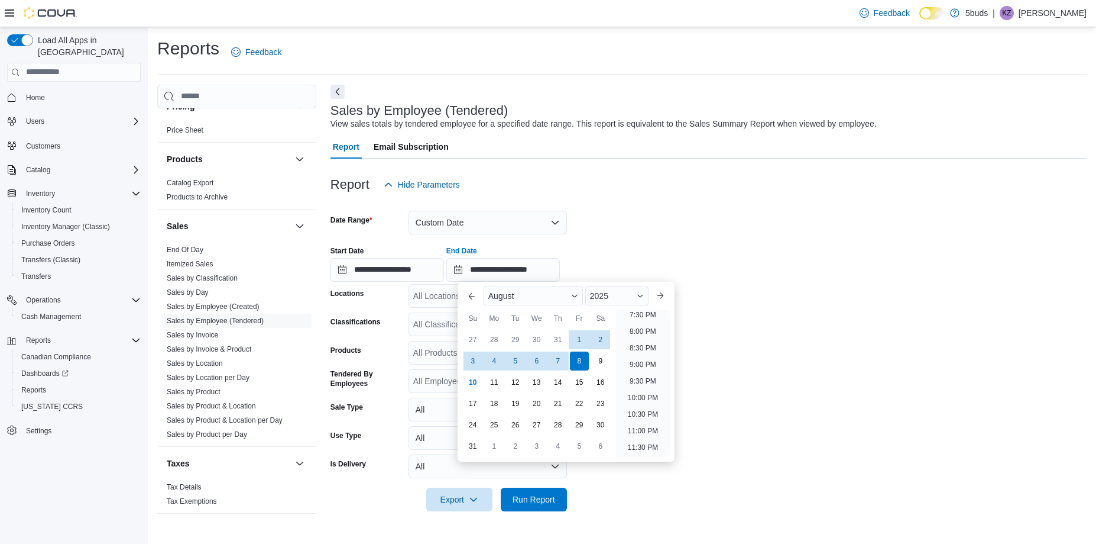
click at [738, 335] on form "**********" at bounding box center [709, 353] width 756 height 315
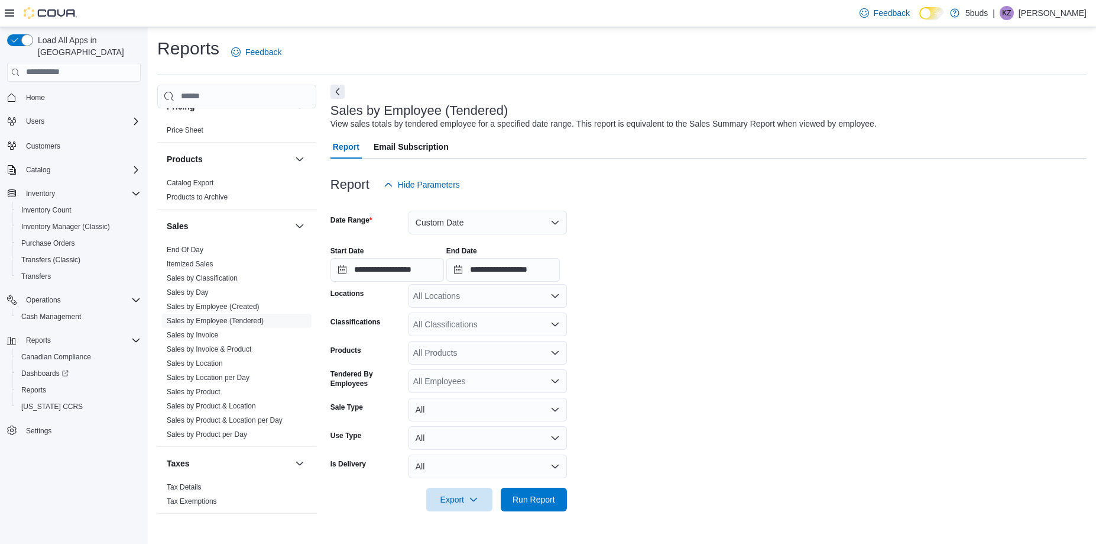
click at [455, 293] on div "All Locations" at bounding box center [488, 296] width 159 height 24
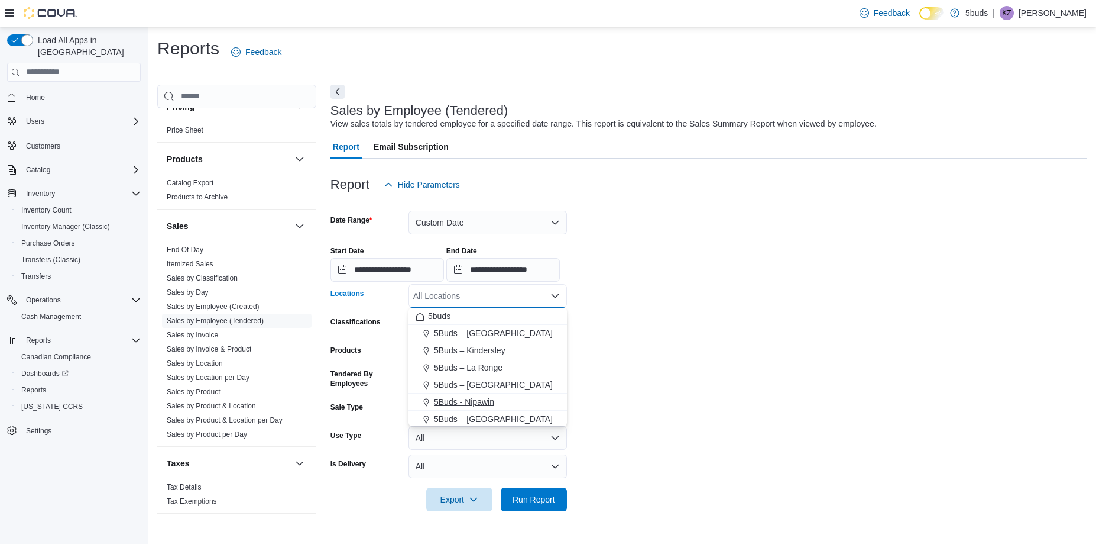
click at [476, 406] on span "5Buds - Nipawin" at bounding box center [464, 402] width 60 height 12
click at [704, 381] on form "**********" at bounding box center [709, 353] width 756 height 315
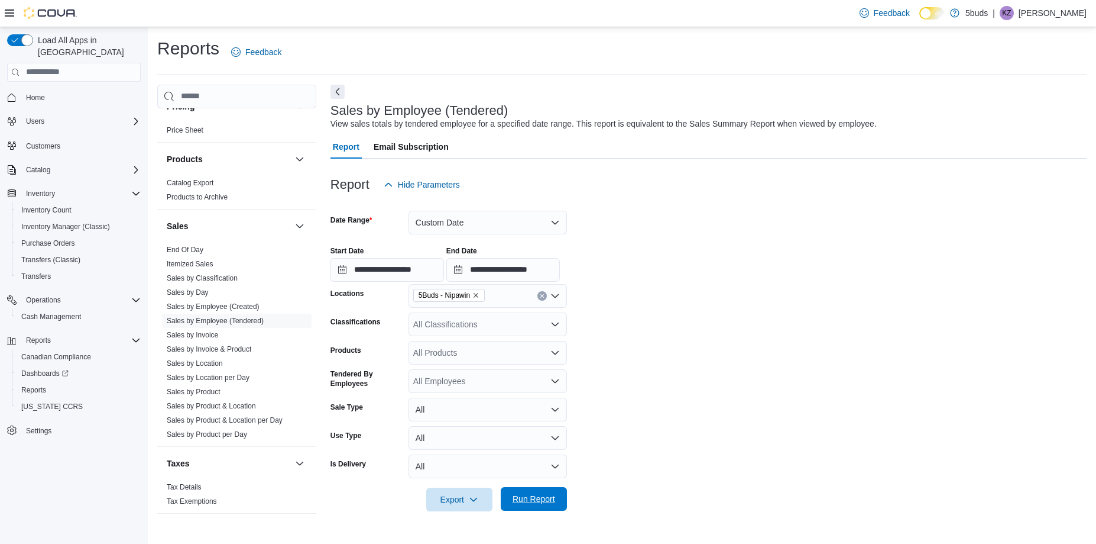
click at [536, 500] on span "Run Report" at bounding box center [534, 499] width 43 height 12
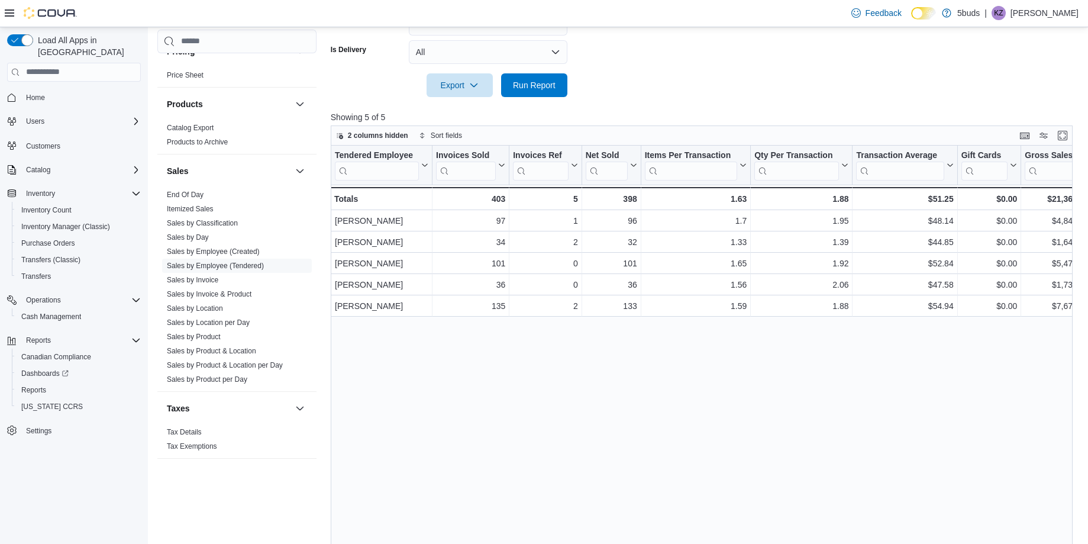
scroll to position [440, 0]
